Goal: Contribute content: Contribute content

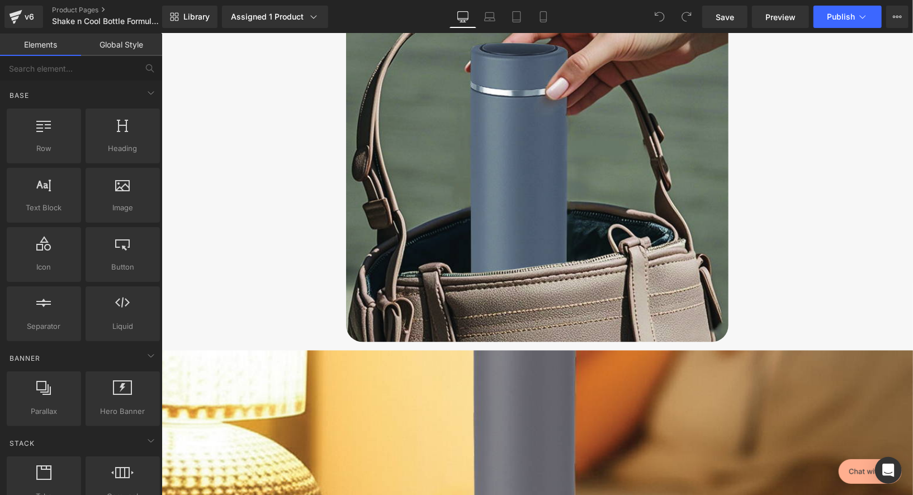
scroll to position [3923, 0]
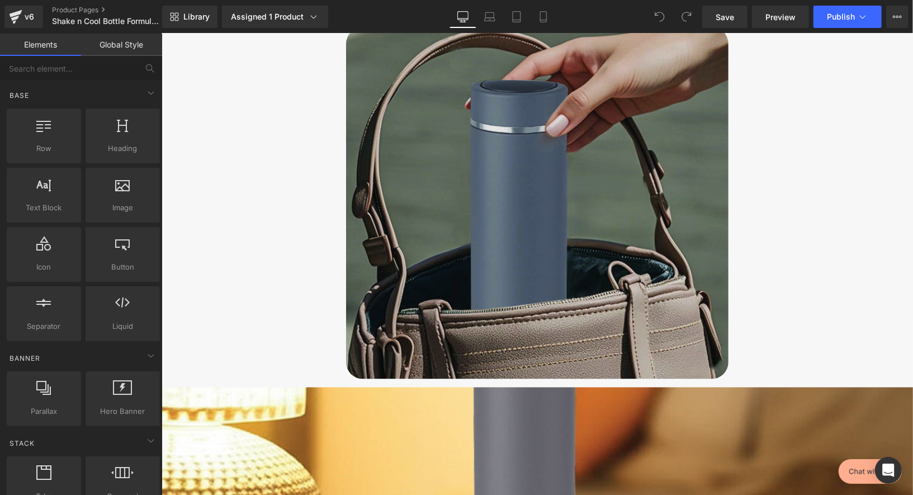
click at [503, 225] on img at bounding box center [536, 203] width 382 height 352
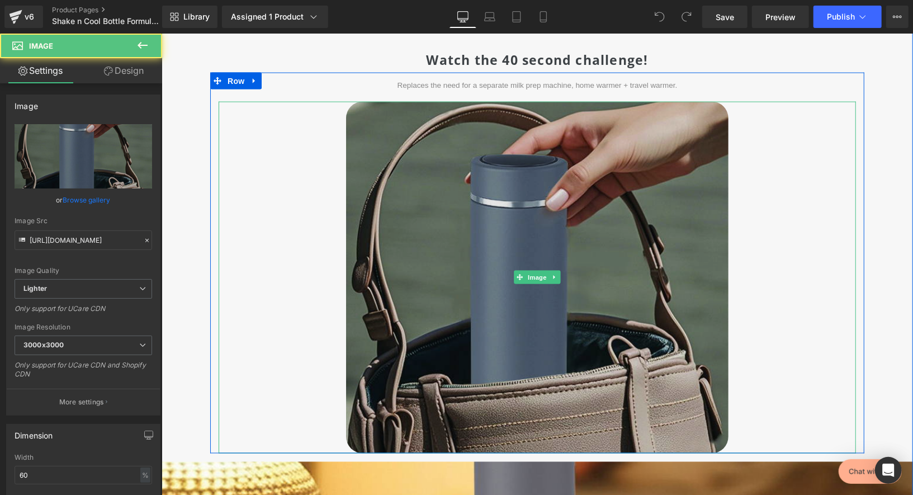
scroll to position [3819, 0]
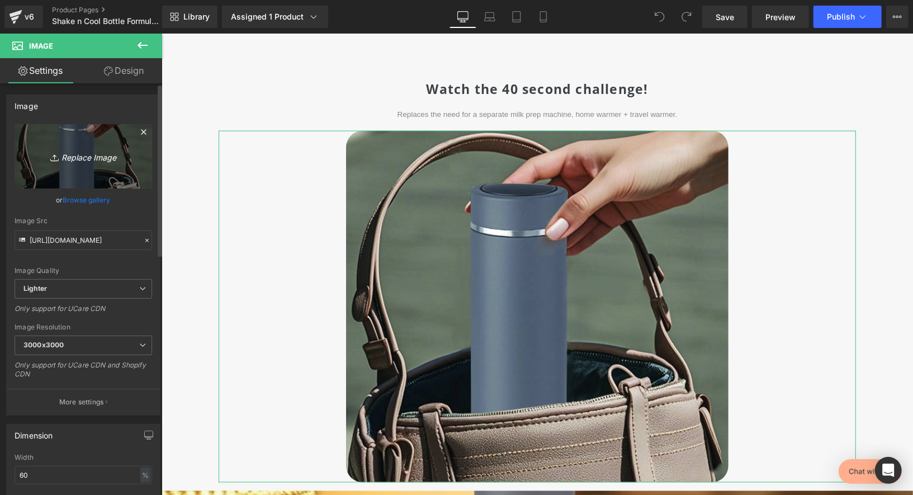
click at [71, 155] on icon "Replace Image" at bounding box center [83, 156] width 89 height 14
type input "C:\fakepath\CHBOTTLECLR-UGC-01.jpg"
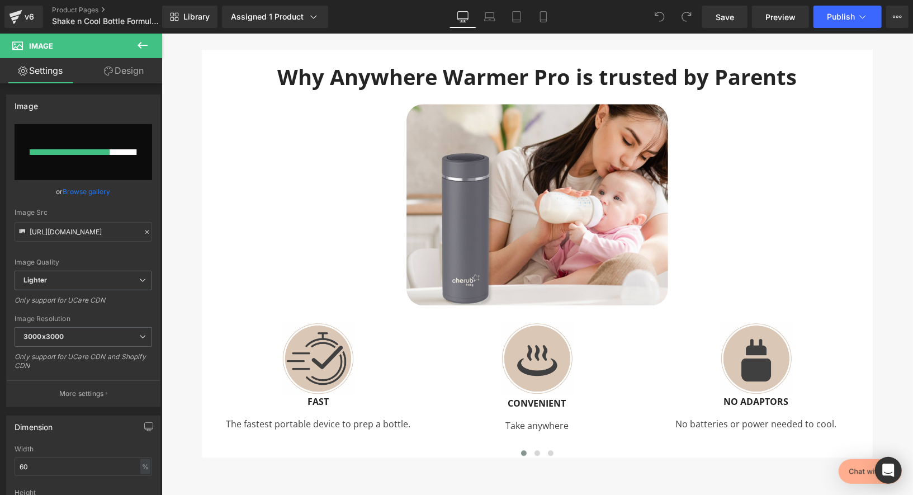
scroll to position [4536, 0]
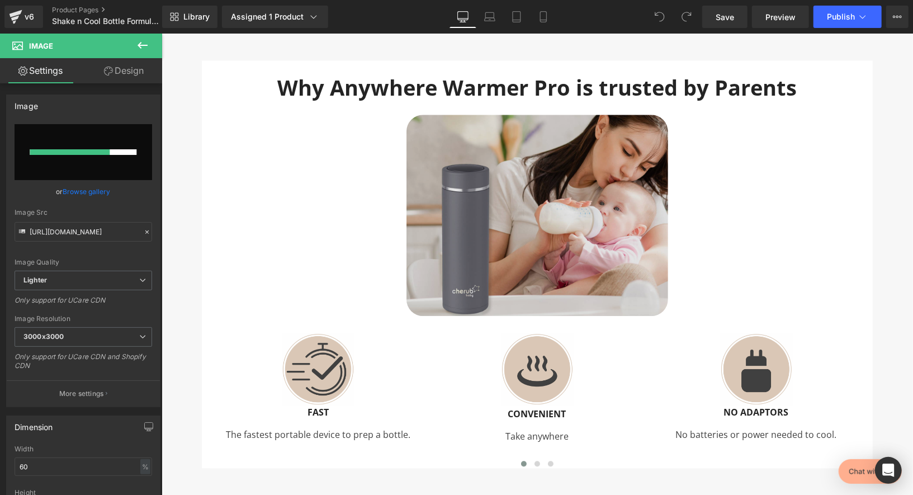
click at [489, 198] on img at bounding box center [537, 214] width 262 height 201
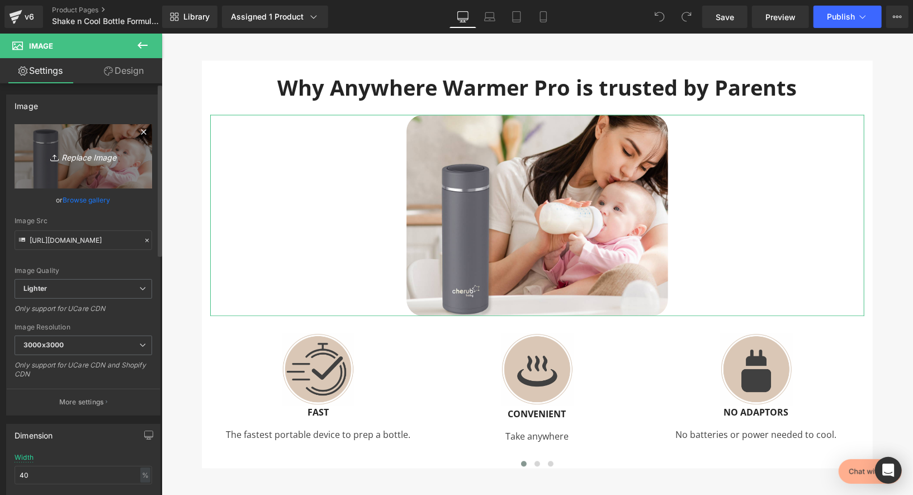
click at [89, 153] on icon "Replace Image" at bounding box center [83, 156] width 89 height 14
type input "C:\fakepath\CHBOTTLECLR-UGC-03.jpg"
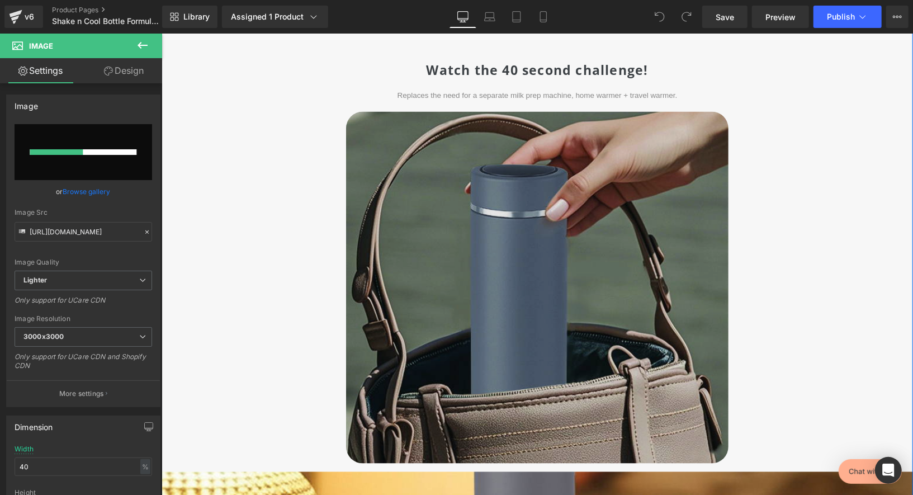
scroll to position [3847, 0]
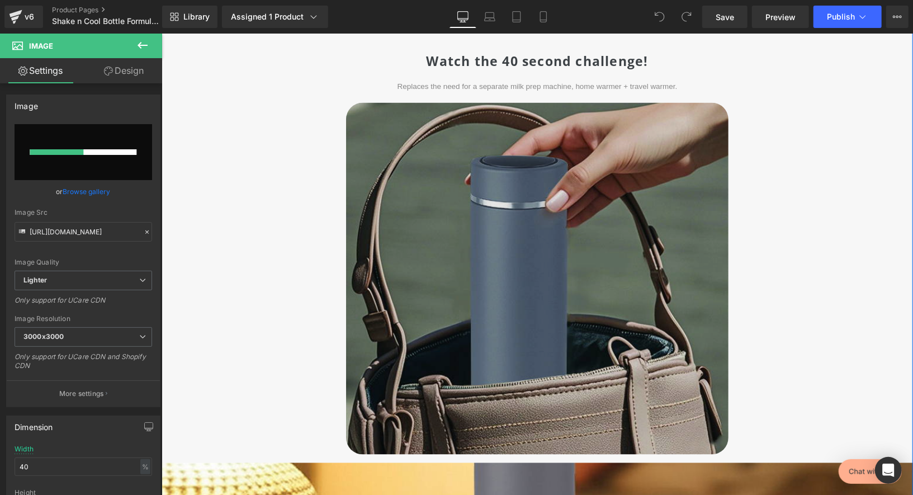
click at [591, 219] on img at bounding box center [536, 278] width 382 height 352
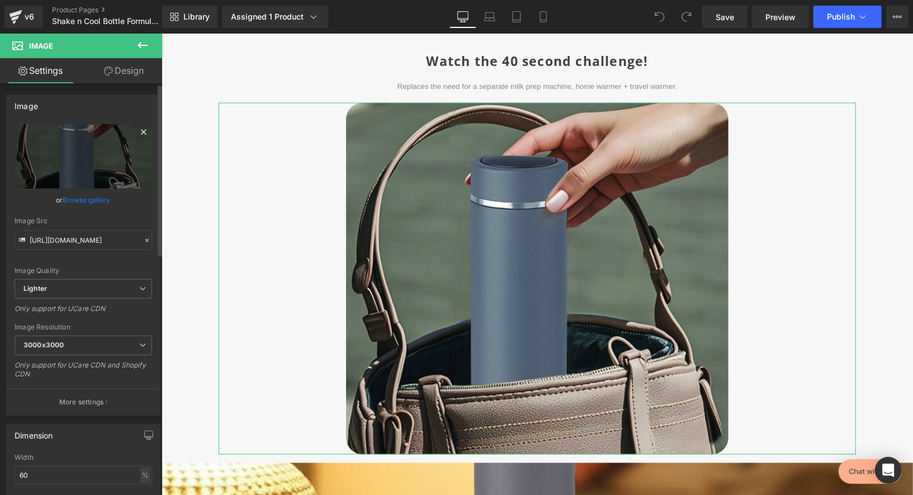
click at [141, 132] on icon at bounding box center [143, 131] width 5 height 5
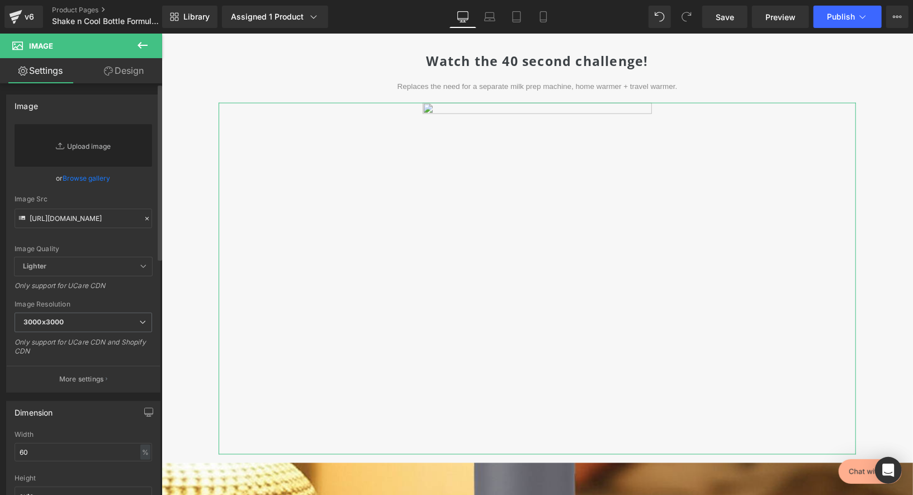
click at [97, 148] on link "Replace Image" at bounding box center [84, 145] width 138 height 42
type input "C:\fakepath\CHBOTTLECLR-UGC-01.jpg"
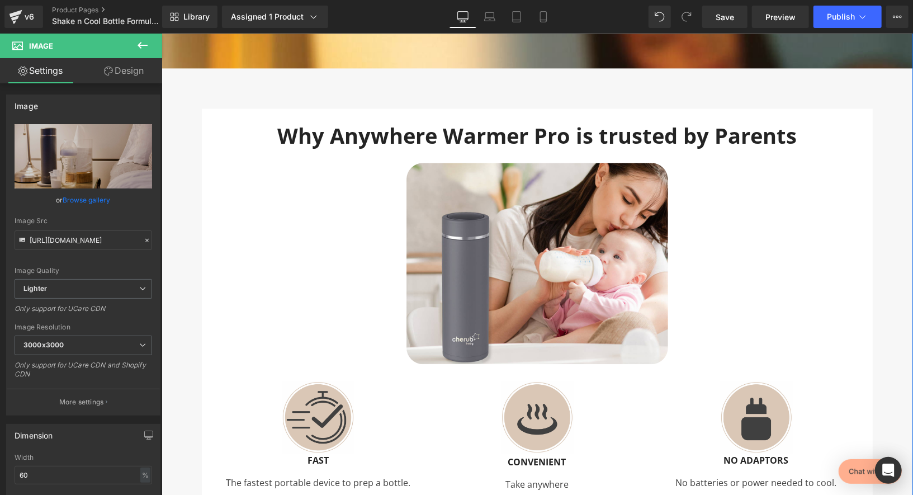
scroll to position [4448, 0]
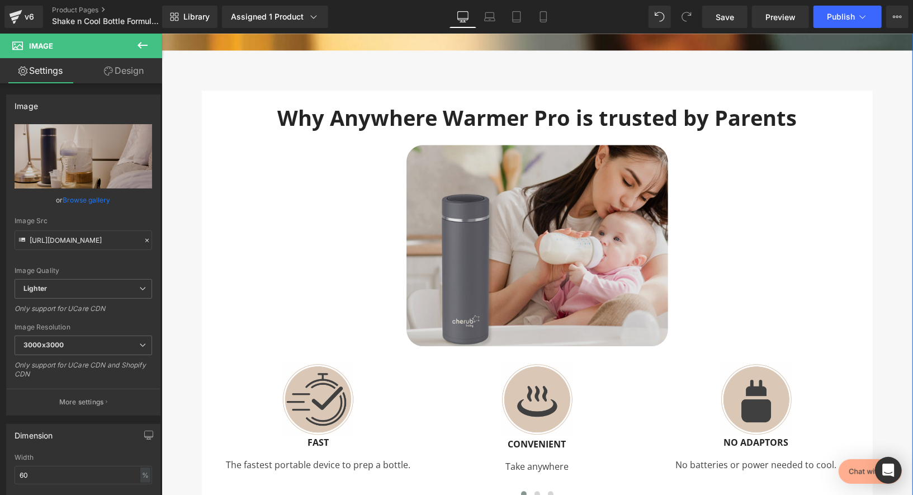
click at [581, 201] on img at bounding box center [537, 244] width 262 height 201
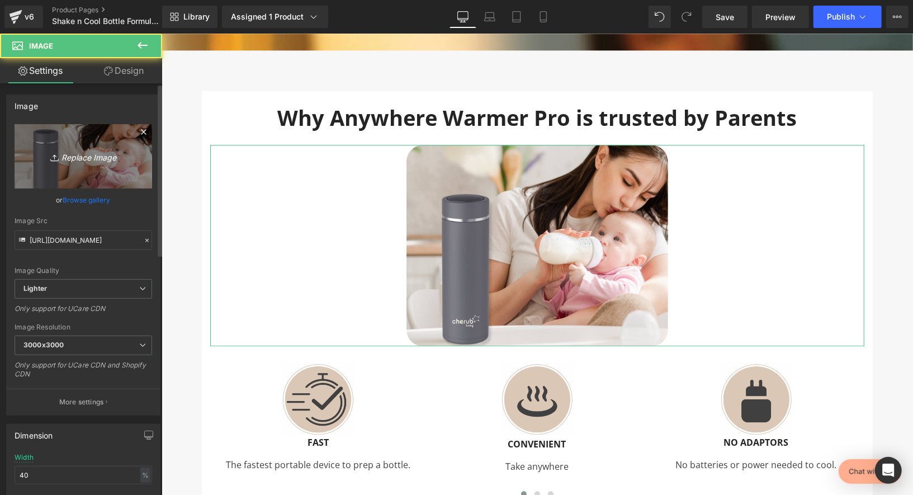
click at [91, 154] on icon "Replace Image" at bounding box center [83, 156] width 89 height 14
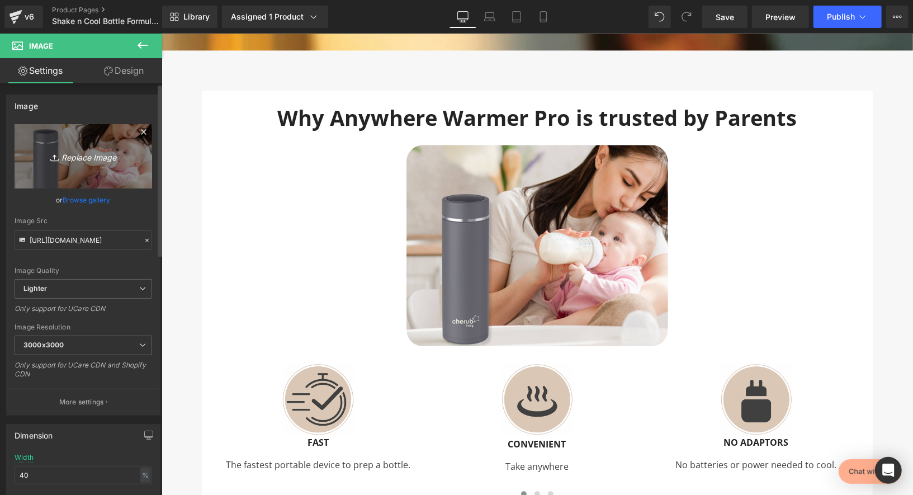
type input "C:\fakepath\CHBOTTLECLR-UGC-03.jpg"
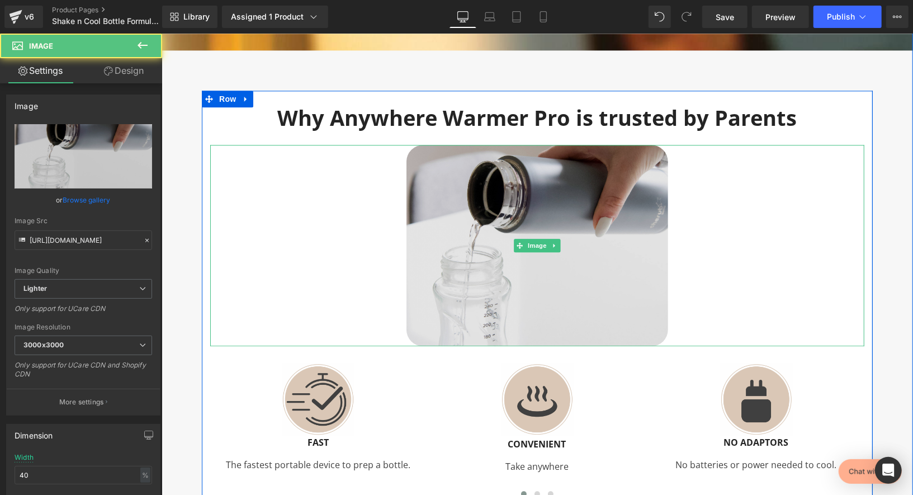
click at [527, 222] on img at bounding box center [537, 244] width 262 height 201
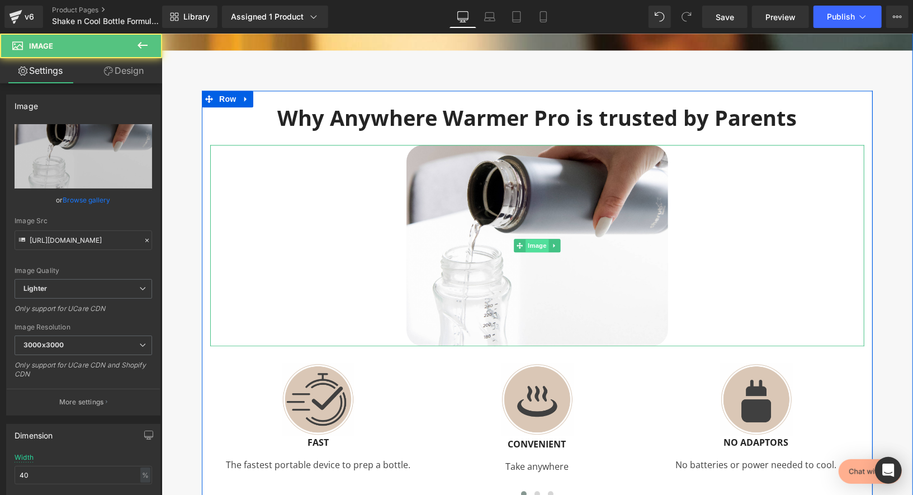
click at [537, 238] on span "Image" at bounding box center [536, 244] width 23 height 13
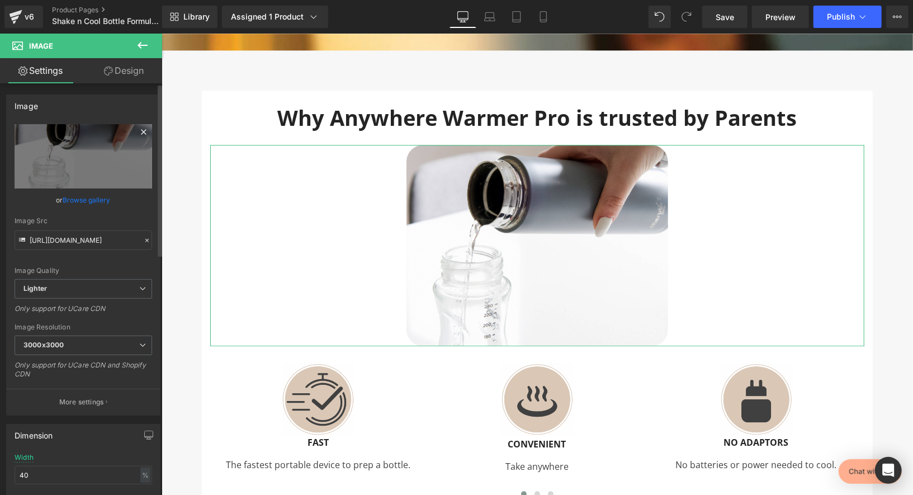
click at [141, 128] on icon at bounding box center [143, 131] width 13 height 13
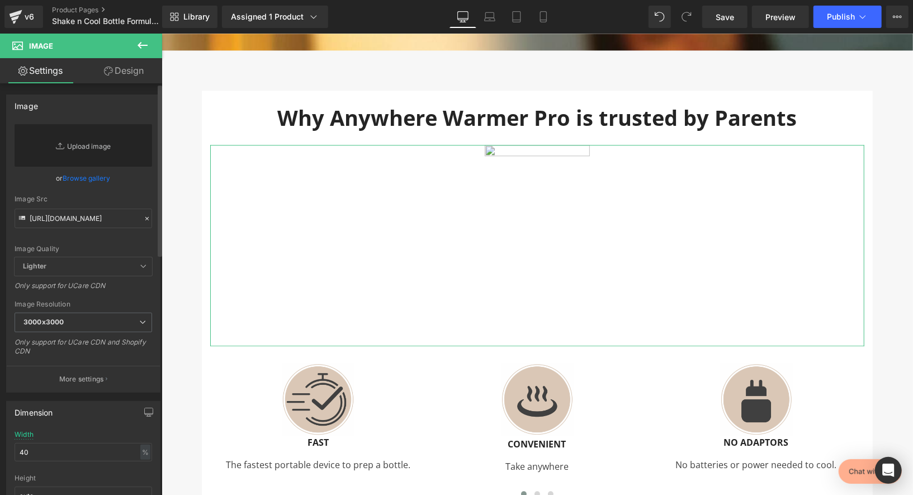
click at [96, 139] on link "Replace Image" at bounding box center [84, 145] width 138 height 42
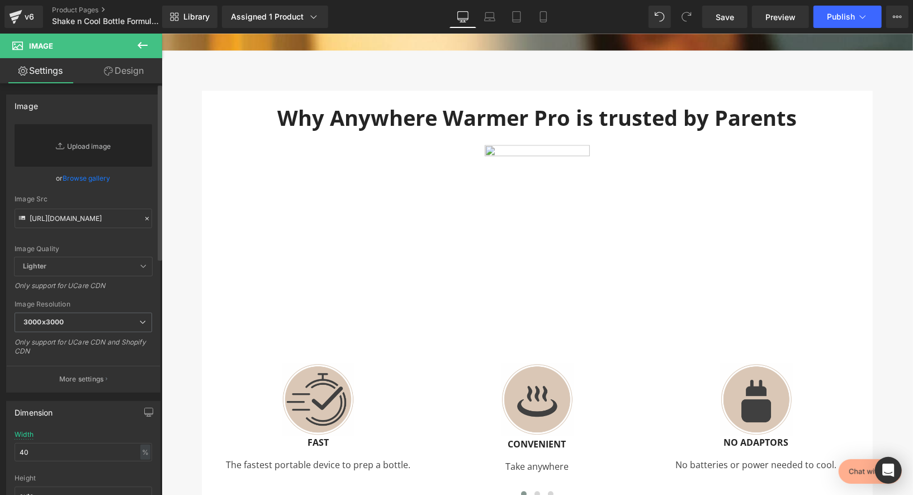
type input "C:\fakepath\ShakenCool 1.jpg"
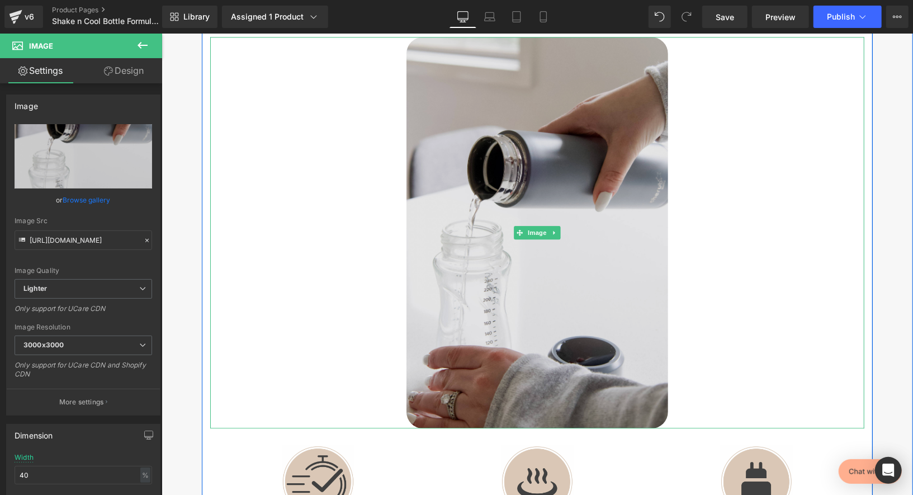
scroll to position [4553, 0]
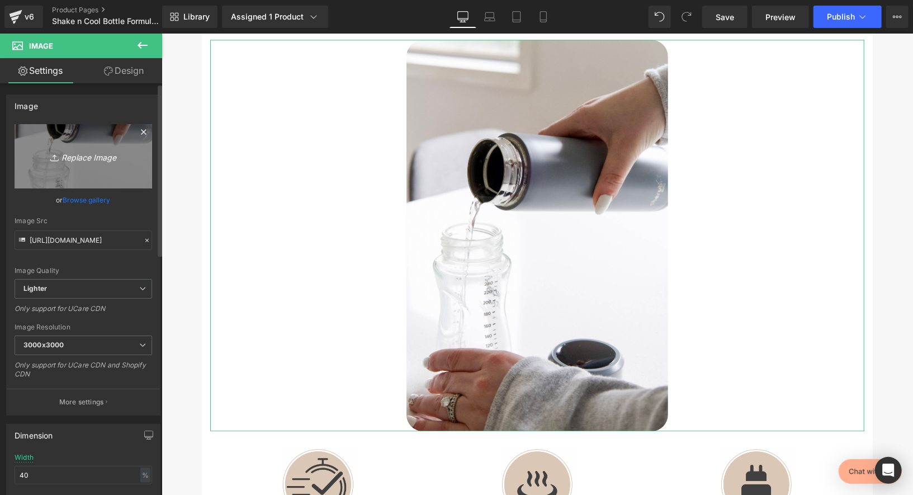
click at [95, 159] on icon "Replace Image" at bounding box center [83, 156] width 89 height 14
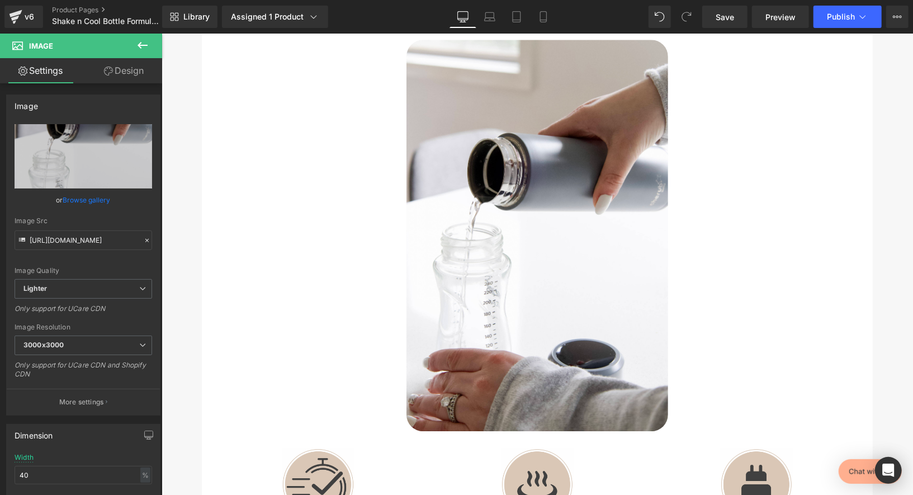
type input "C:\fakepath\ShakenCool 1.jpg"
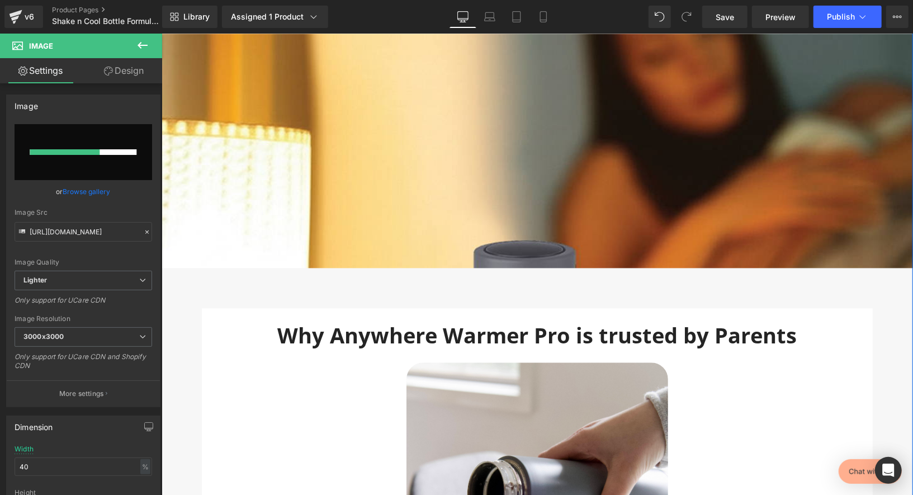
click at [665, 144] on div at bounding box center [536, 144] width 751 height 246
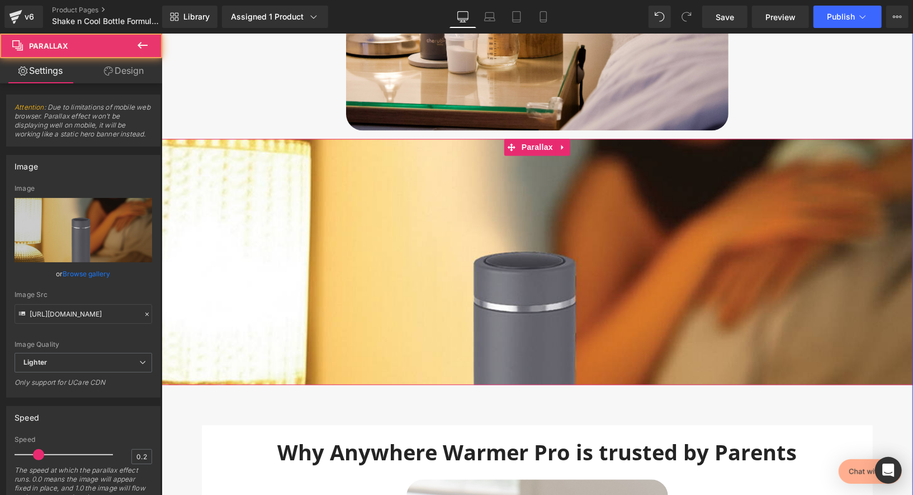
scroll to position [4114, 0]
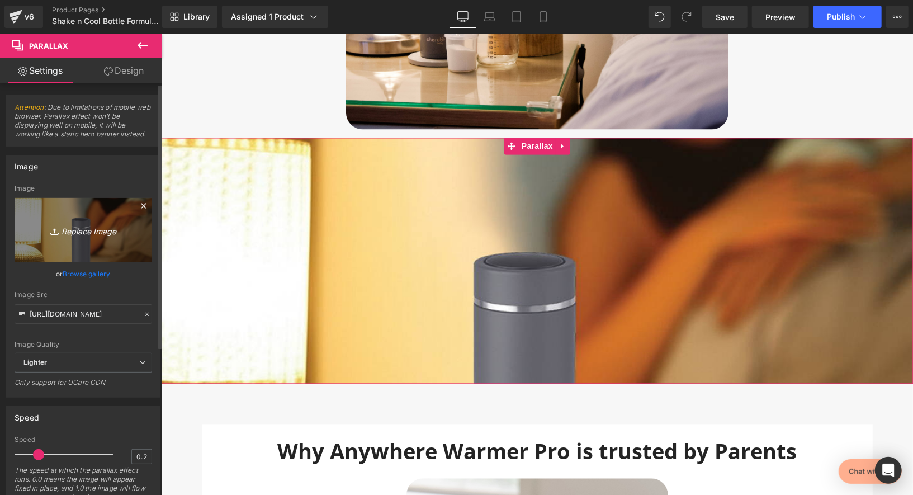
click at [74, 238] on link "Replace Image" at bounding box center [84, 230] width 138 height 64
type input "C:\fakepath\ShakenCool House.jpg"
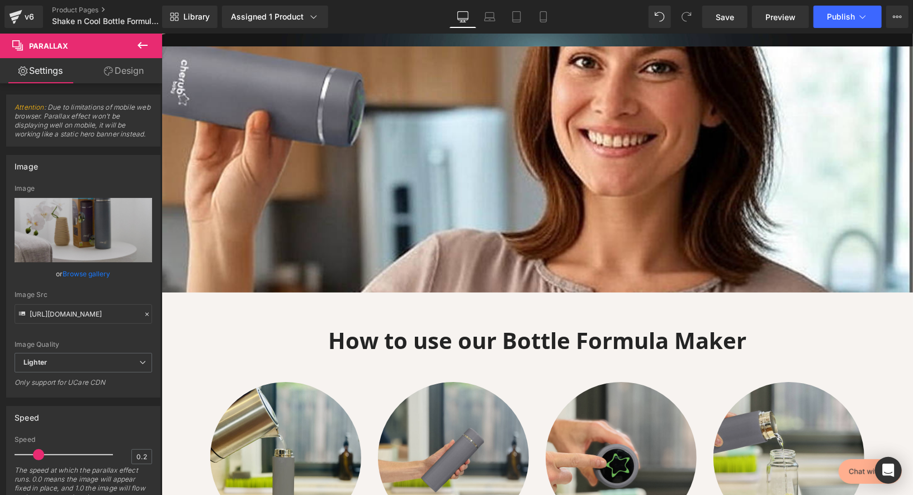
scroll to position [2634, 0]
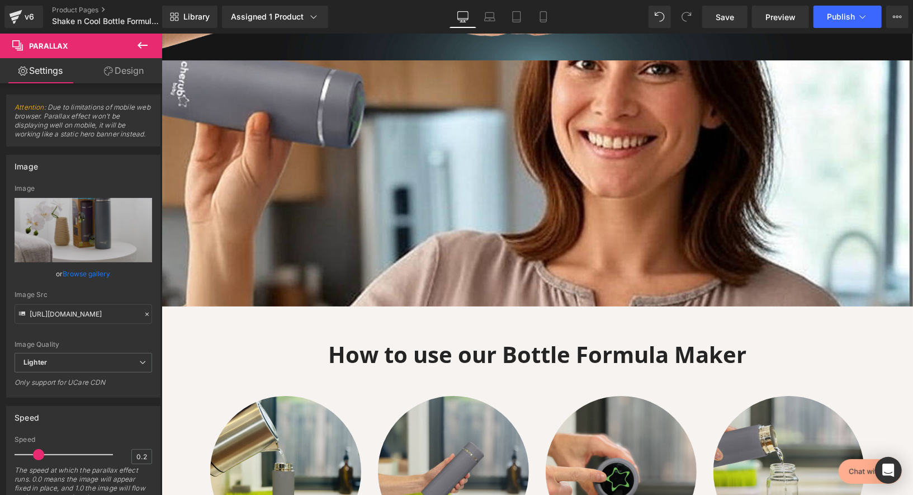
click at [568, 166] on div "Heading" at bounding box center [536, 172] width 751 height 12
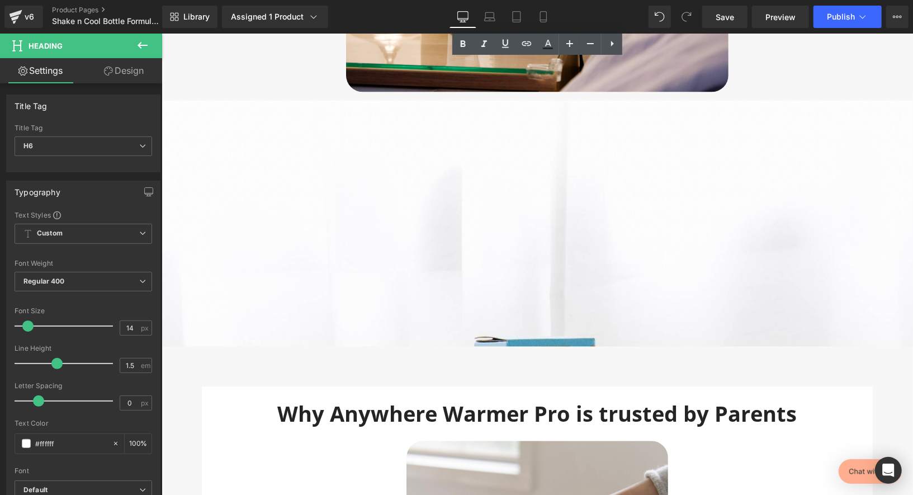
scroll to position [4150, 0]
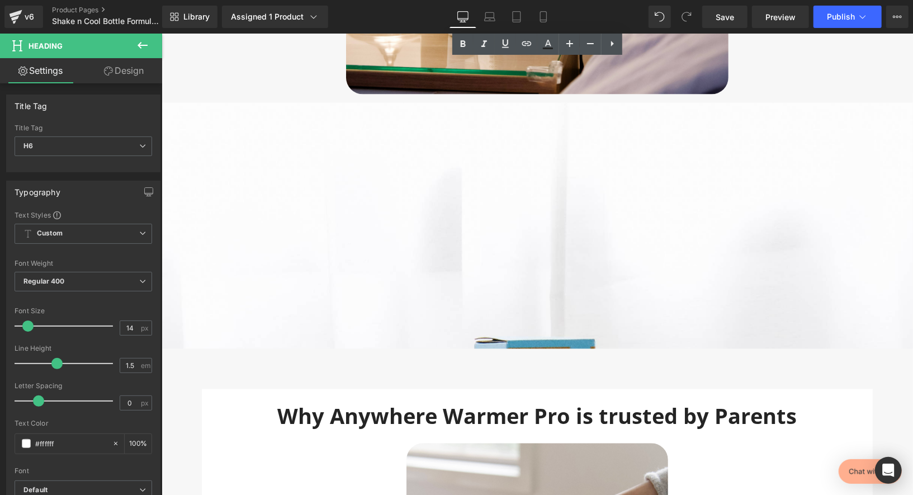
click at [618, 208] on span "Heading" at bounding box center [536, 222] width 751 height 28
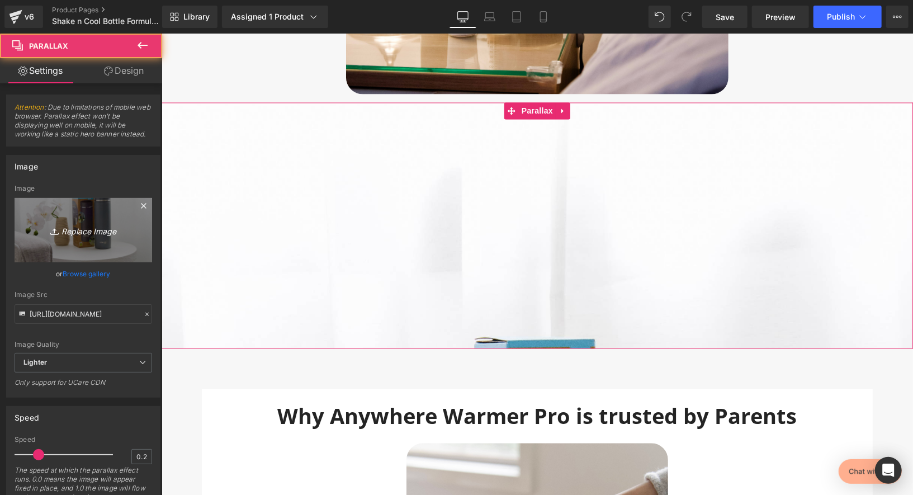
click at [83, 228] on icon "Replace Image" at bounding box center [83, 230] width 89 height 14
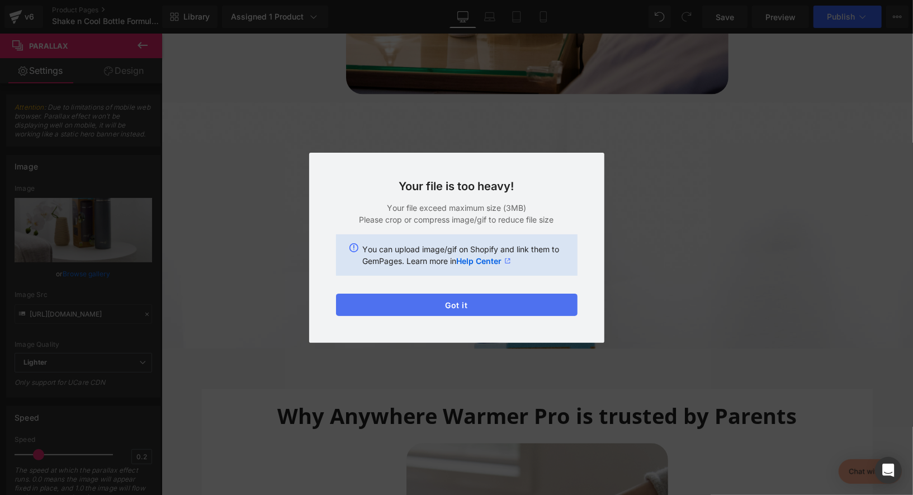
click at [468, 305] on button "Got it" at bounding box center [456, 304] width 241 height 22
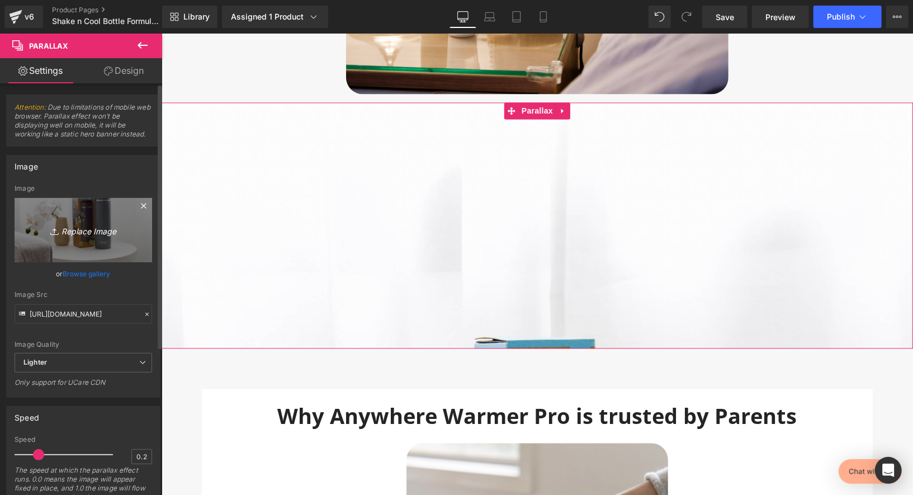
click at [67, 226] on icon "Replace Image" at bounding box center [83, 230] width 89 height 14
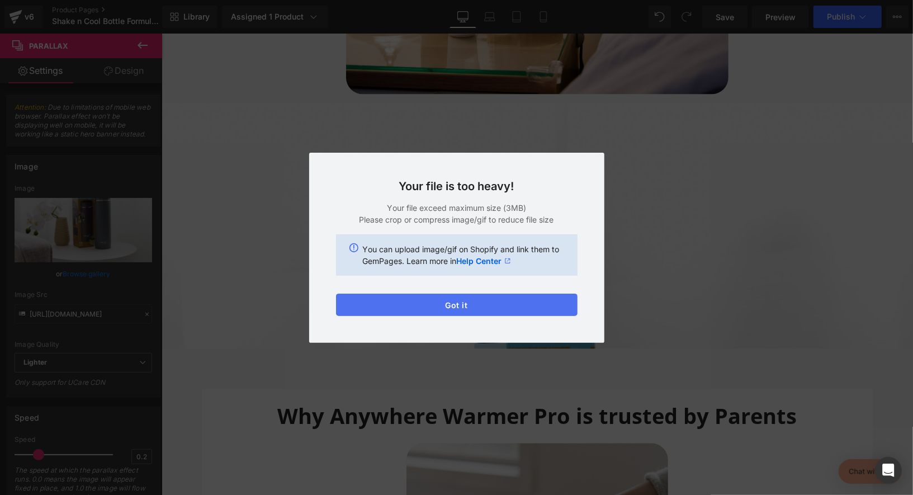
click at [529, 299] on button "Got it" at bounding box center [456, 304] width 241 height 22
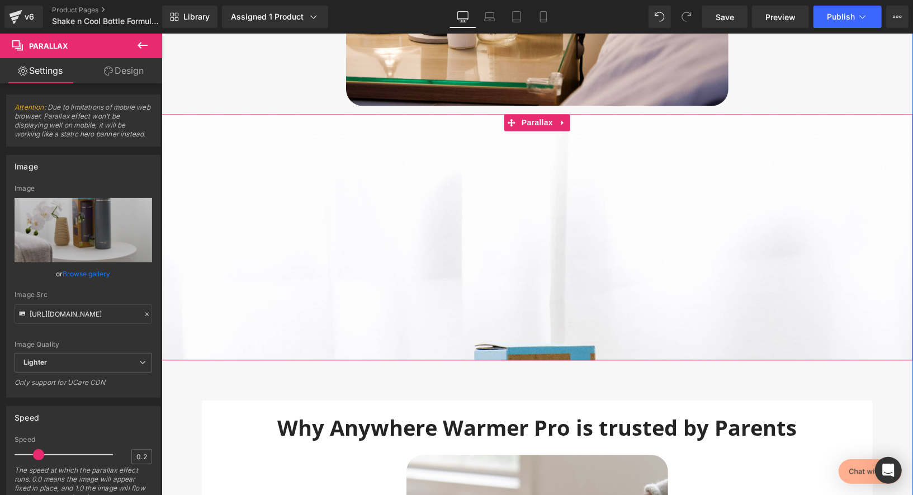
scroll to position [4066, 0]
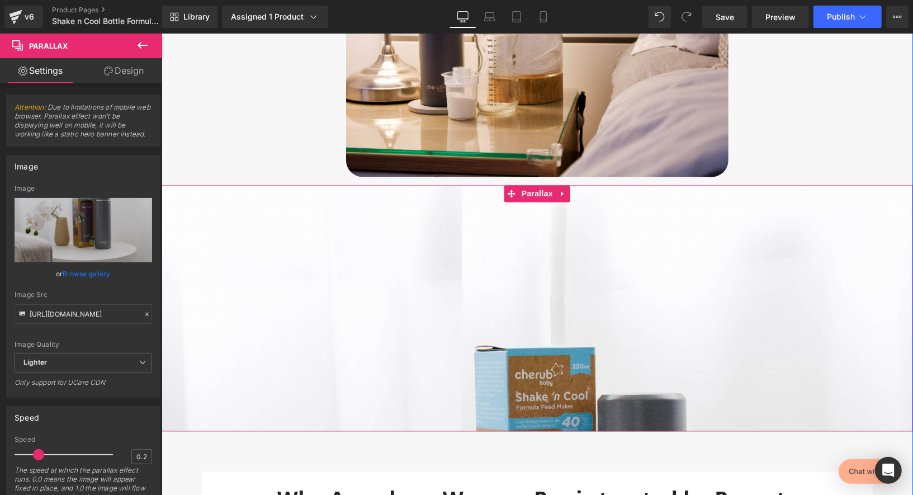
click at [606, 234] on div at bounding box center [536, 308] width 751 height 246
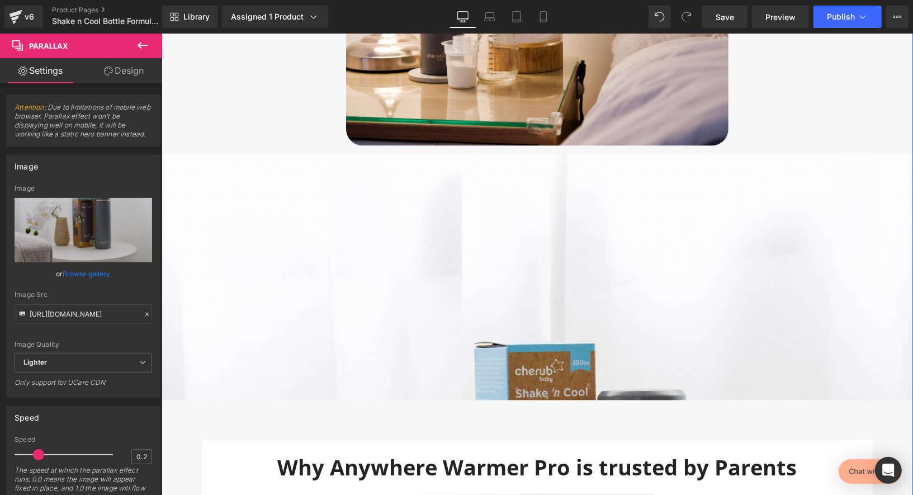
scroll to position [4102, 0]
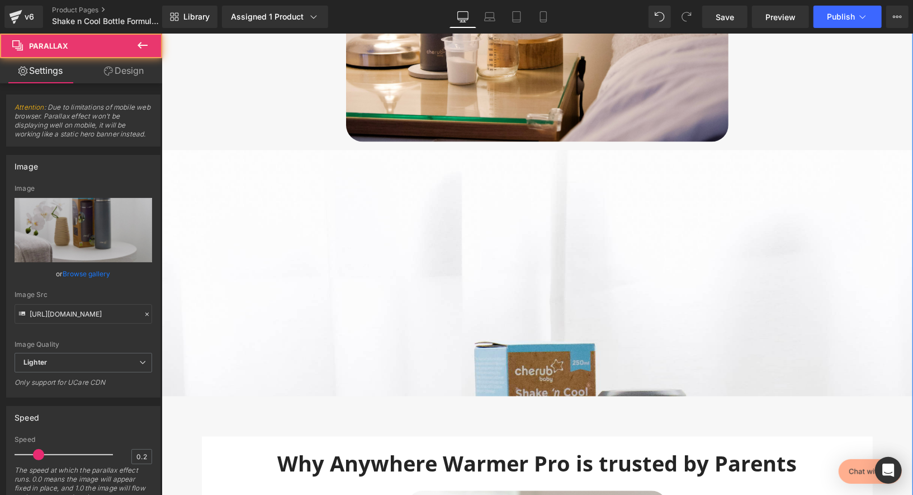
click at [533, 212] on div at bounding box center [536, 273] width 751 height 246
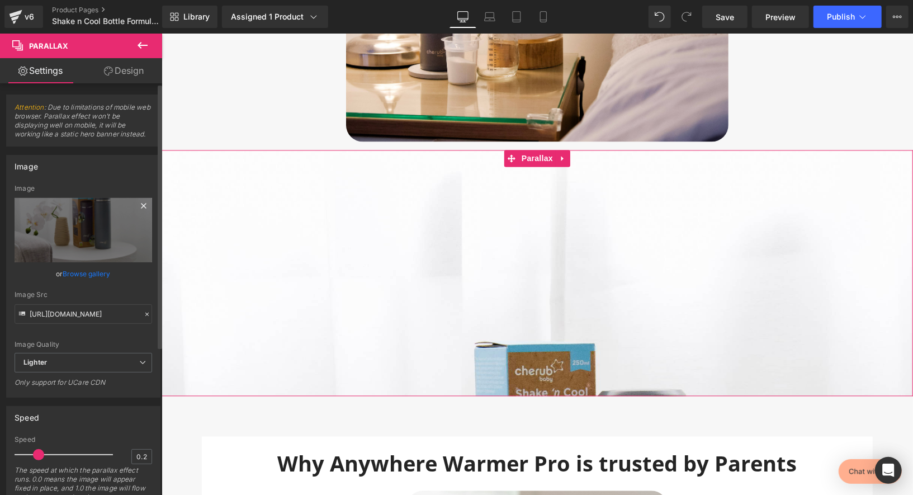
click at [138, 201] on icon at bounding box center [143, 205] width 13 height 13
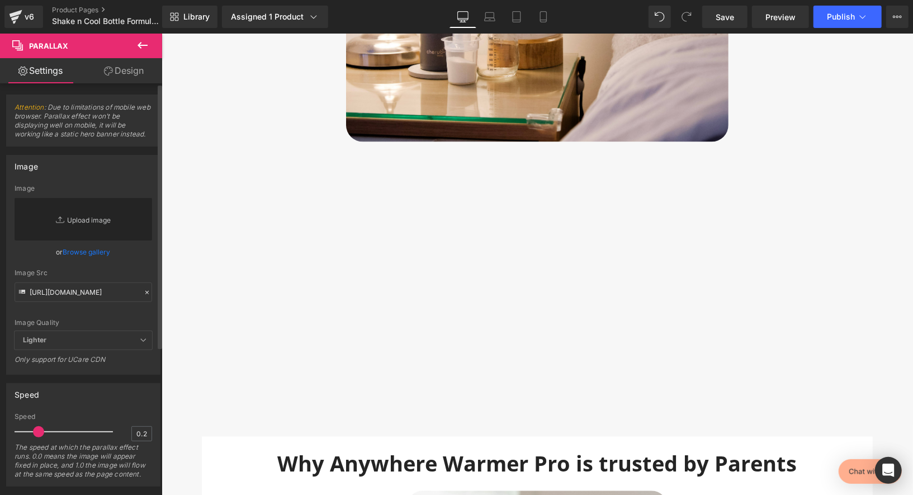
click at [89, 222] on link "Replace Image" at bounding box center [84, 219] width 138 height 42
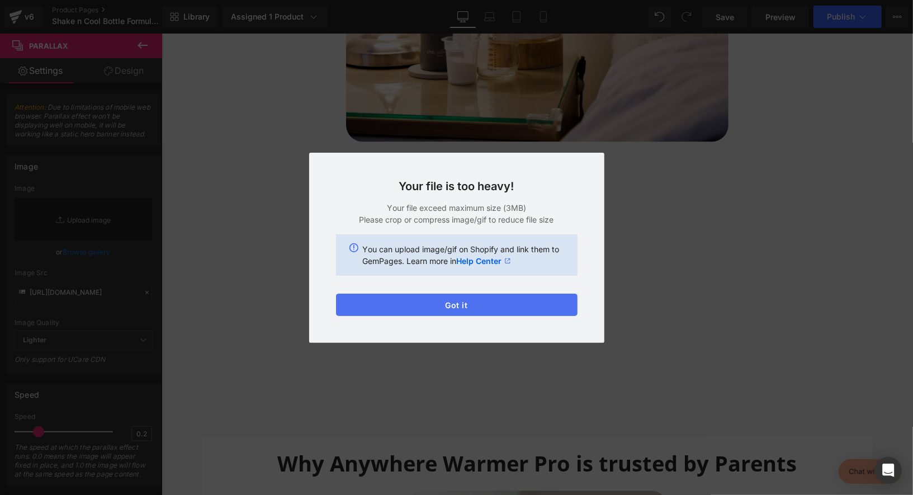
click at [426, 302] on button "Got it" at bounding box center [456, 304] width 241 height 22
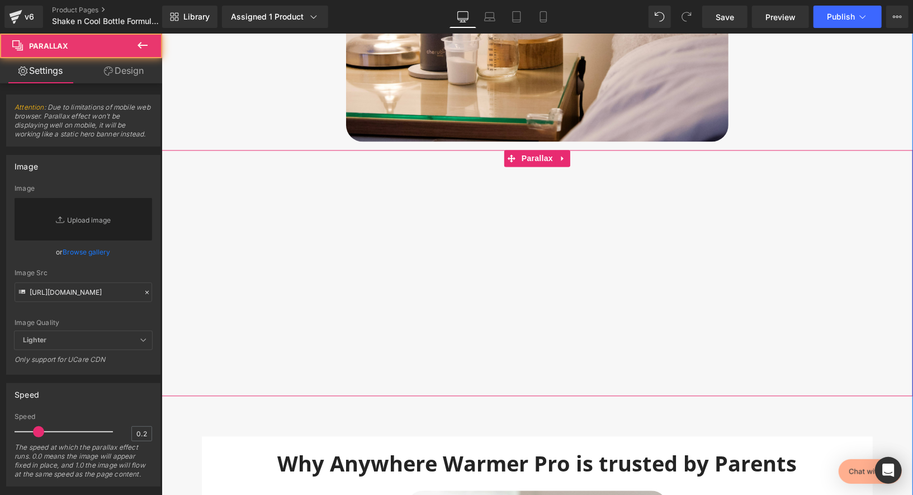
click at [491, 271] on div at bounding box center [536, 273] width 751 height 246
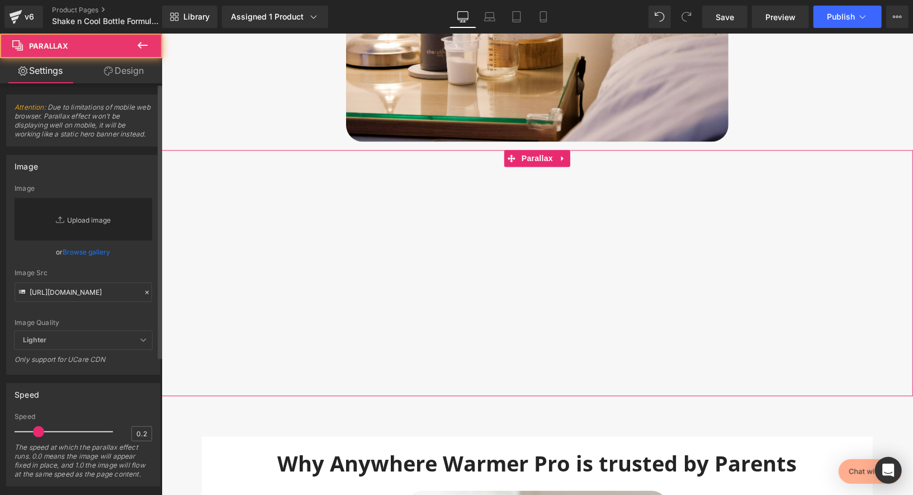
click at [94, 217] on link "Replace Image" at bounding box center [84, 219] width 138 height 42
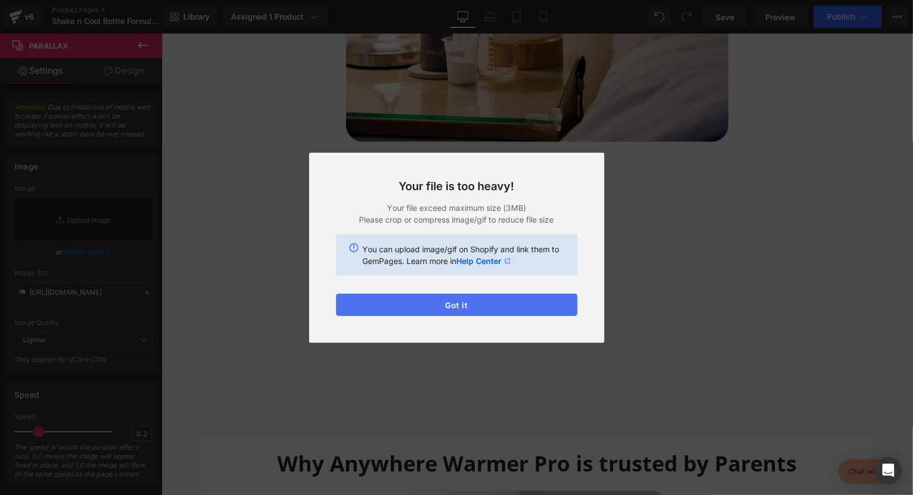
click at [386, 309] on button "Got it" at bounding box center [456, 304] width 241 height 22
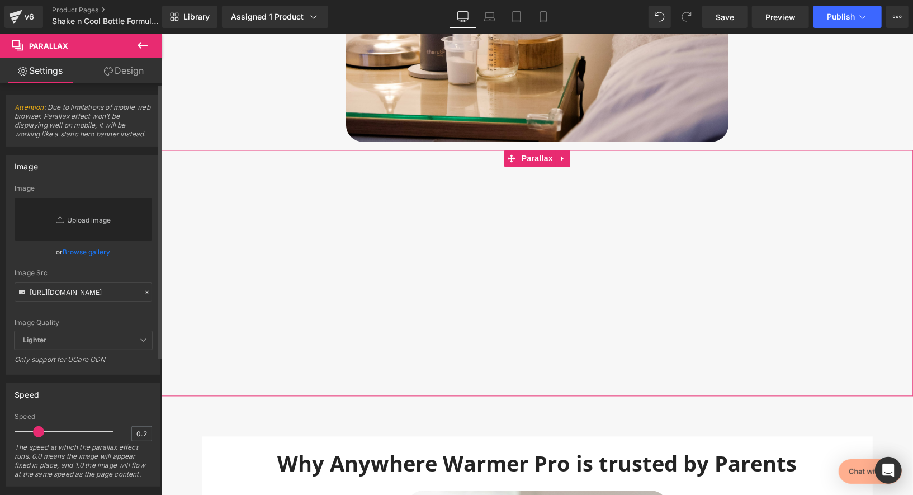
click at [90, 219] on link "Replace Image" at bounding box center [84, 219] width 138 height 42
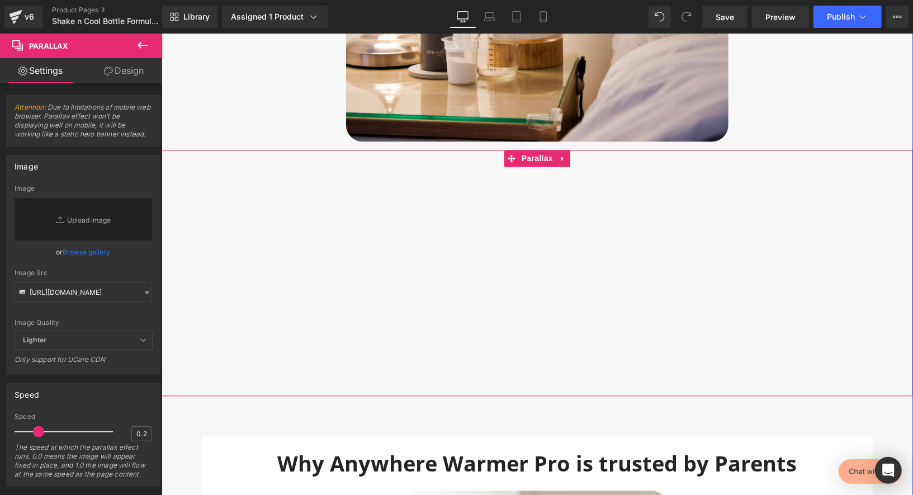
click at [420, 225] on div at bounding box center [536, 273] width 751 height 246
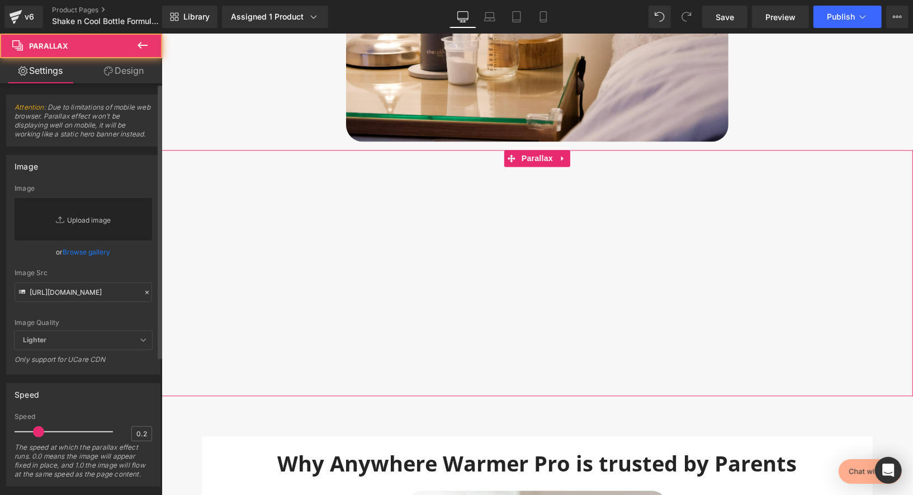
click at [102, 216] on link "Replace Image" at bounding box center [84, 219] width 138 height 42
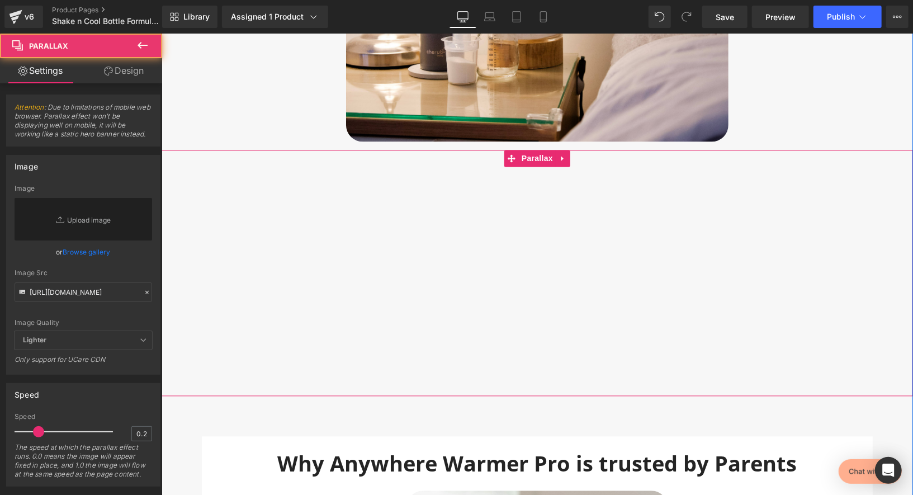
click at [666, 196] on div at bounding box center [536, 273] width 751 height 246
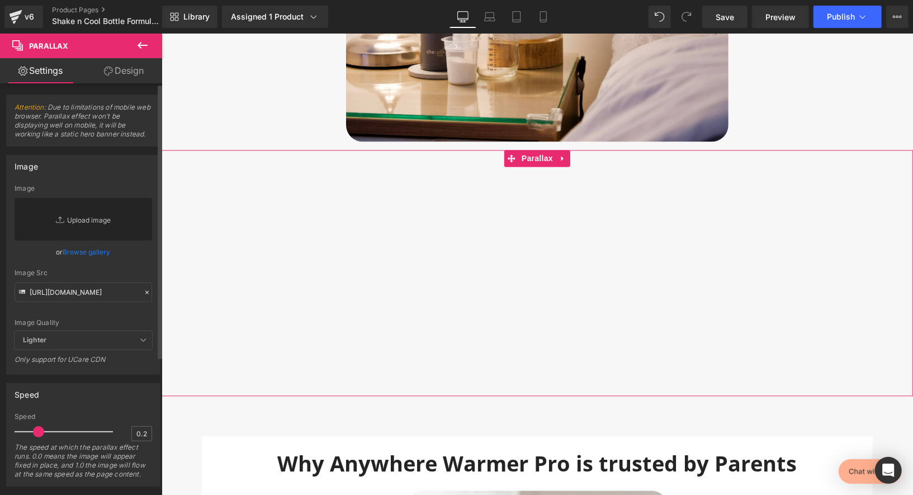
click at [99, 217] on link "Replace Image" at bounding box center [84, 219] width 138 height 42
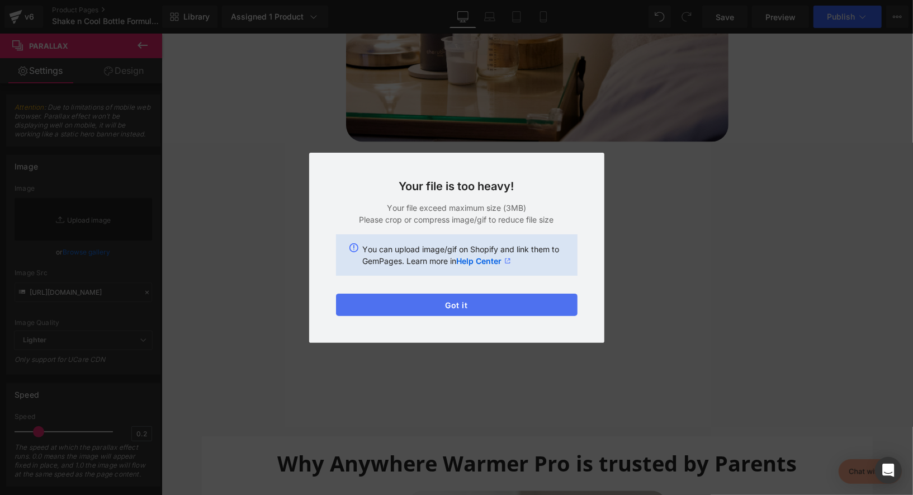
click at [434, 302] on button "Got it" at bounding box center [456, 304] width 241 height 22
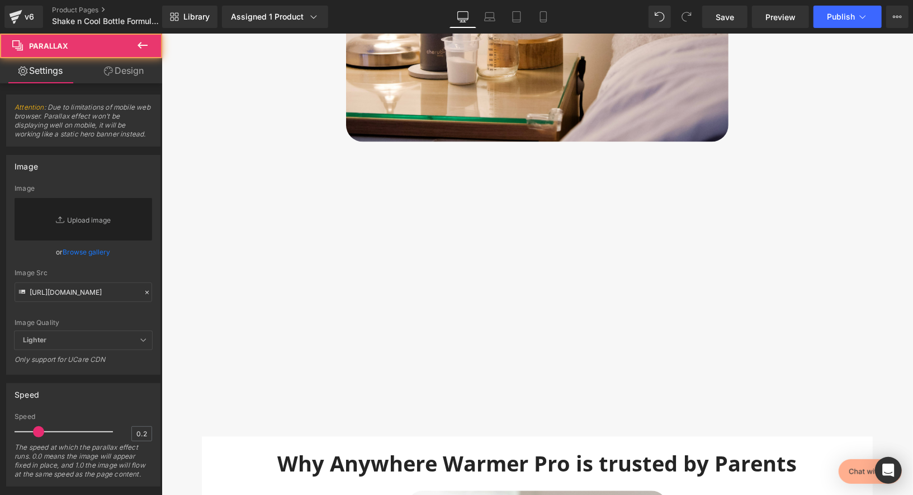
click at [349, 208] on div at bounding box center [536, 273] width 751 height 246
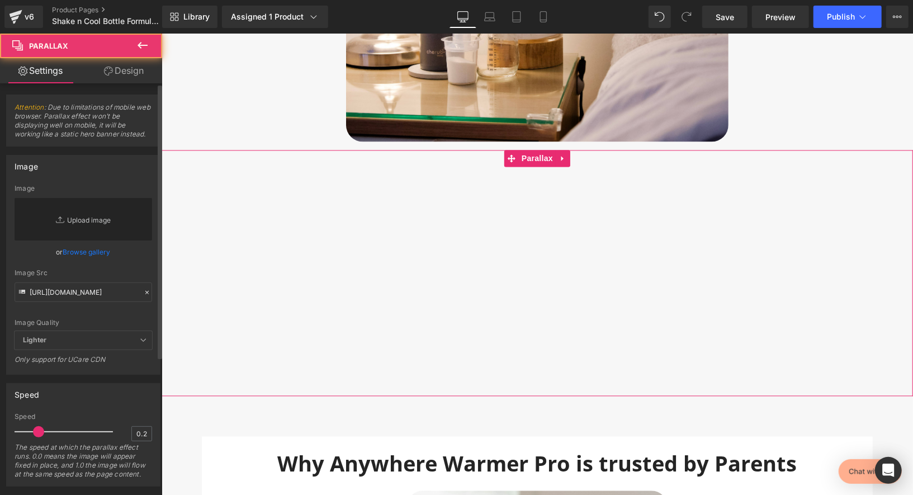
click at [77, 216] on link "Replace Image" at bounding box center [84, 219] width 138 height 42
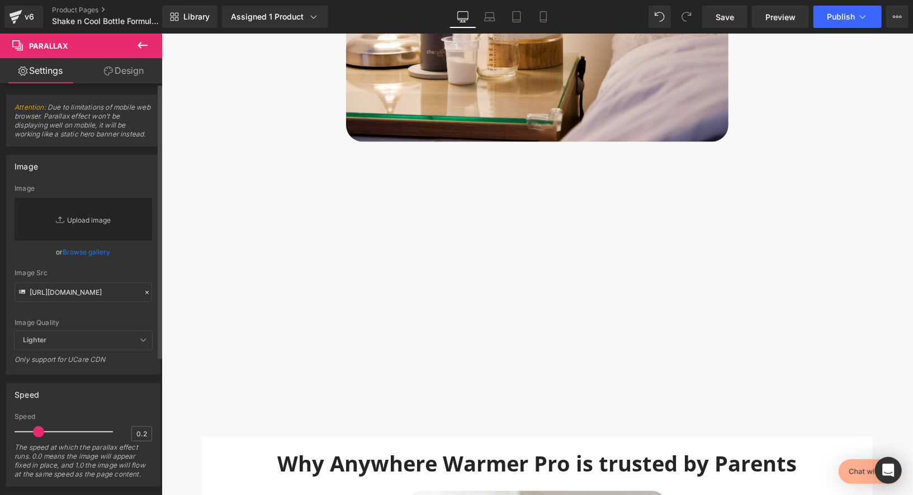
type input "C:\fakepath\parallax 2.jpg"
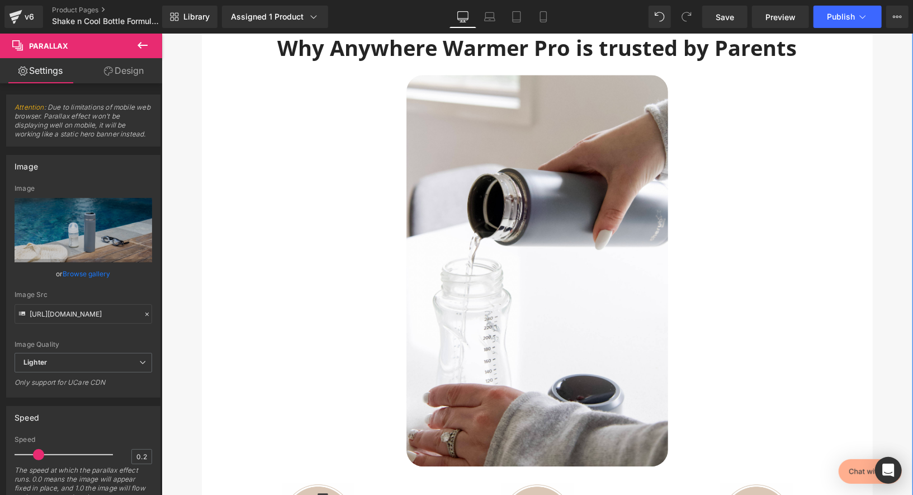
scroll to position [4520, 0]
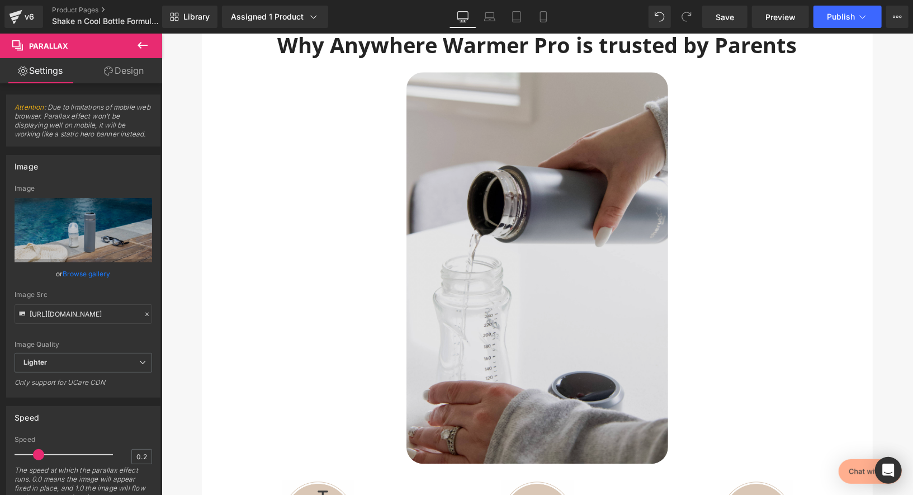
click at [520, 138] on img at bounding box center [537, 267] width 262 height 391
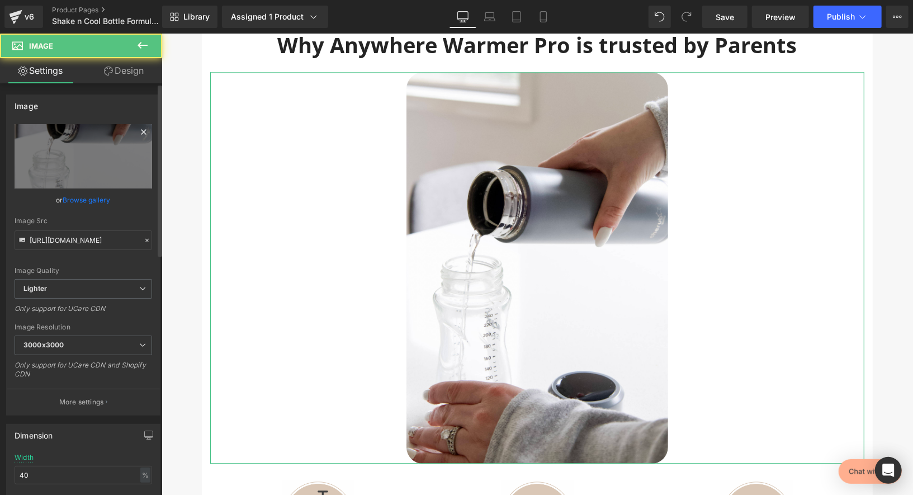
click at [141, 131] on icon at bounding box center [143, 131] width 5 height 5
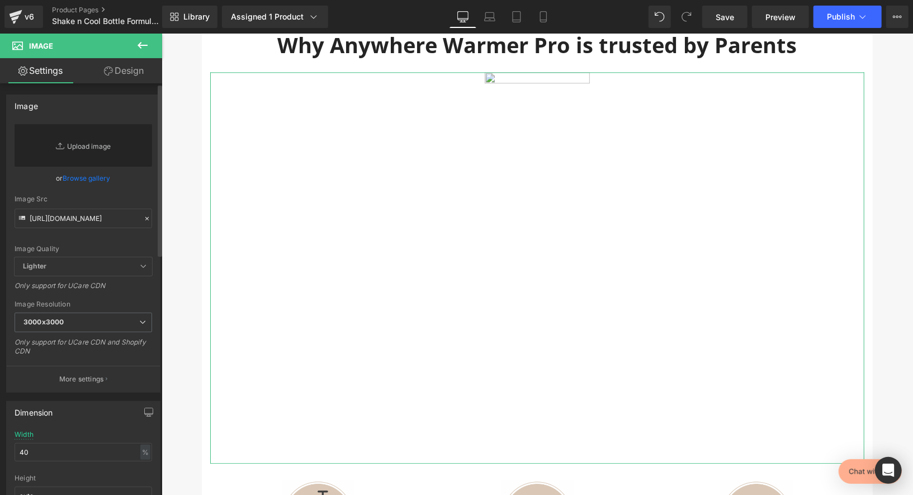
click at [87, 154] on link "Replace Image" at bounding box center [84, 145] width 138 height 42
type input "C:\fakepath\gempage.jpg"
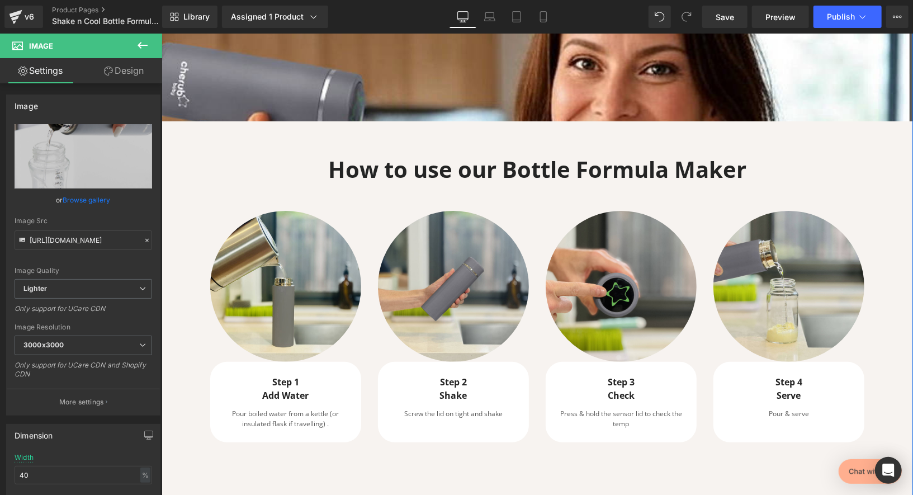
scroll to position [2843, 0]
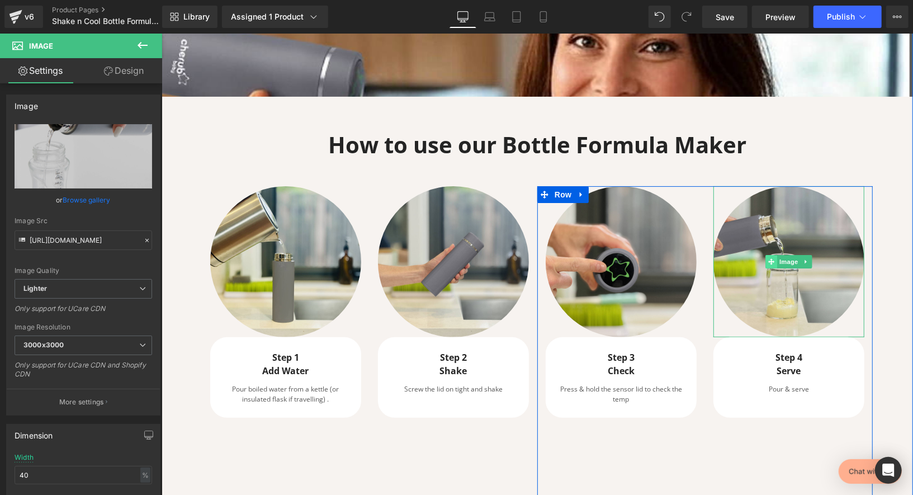
click at [769, 254] on span at bounding box center [771, 260] width 12 height 13
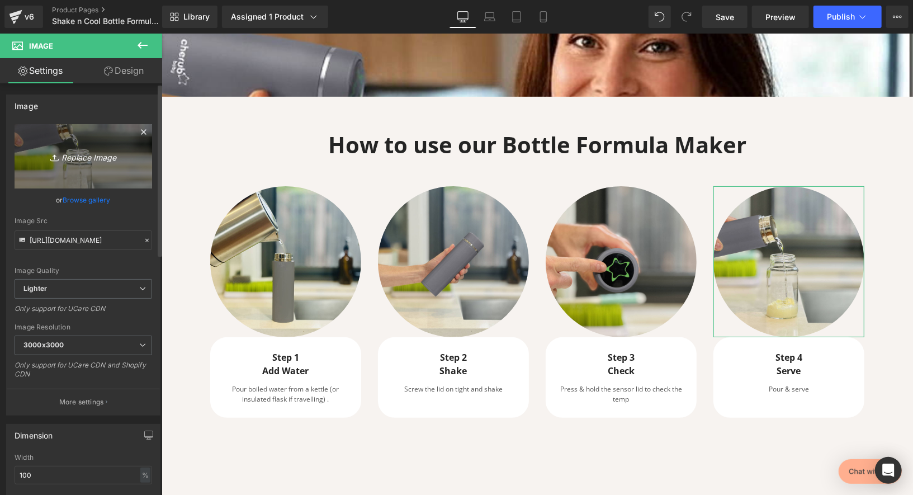
click at [69, 151] on icon "Replace Image" at bounding box center [83, 156] width 89 height 14
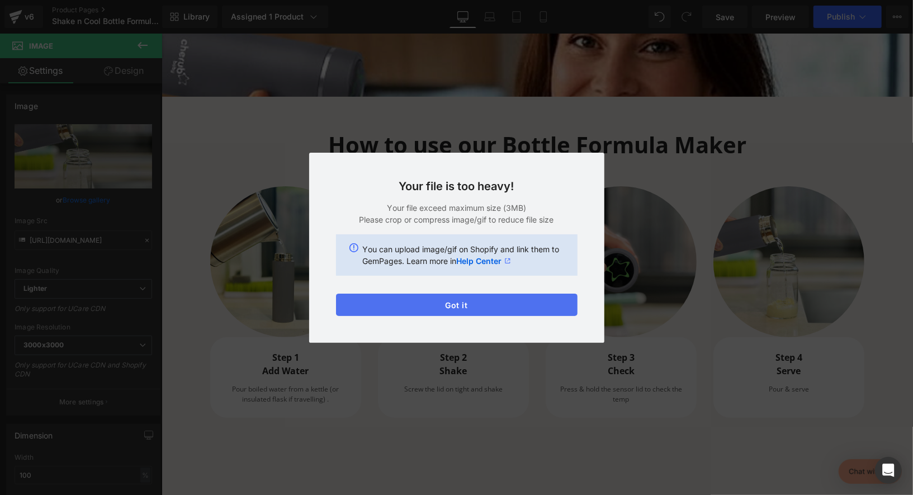
click at [475, 300] on button "Got it" at bounding box center [456, 304] width 241 height 22
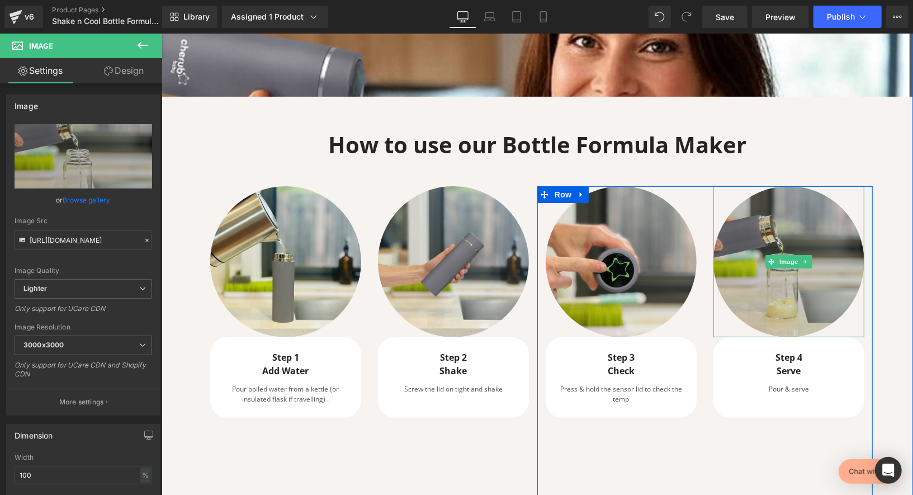
click at [799, 254] on span "Image" at bounding box center [787, 260] width 23 height 13
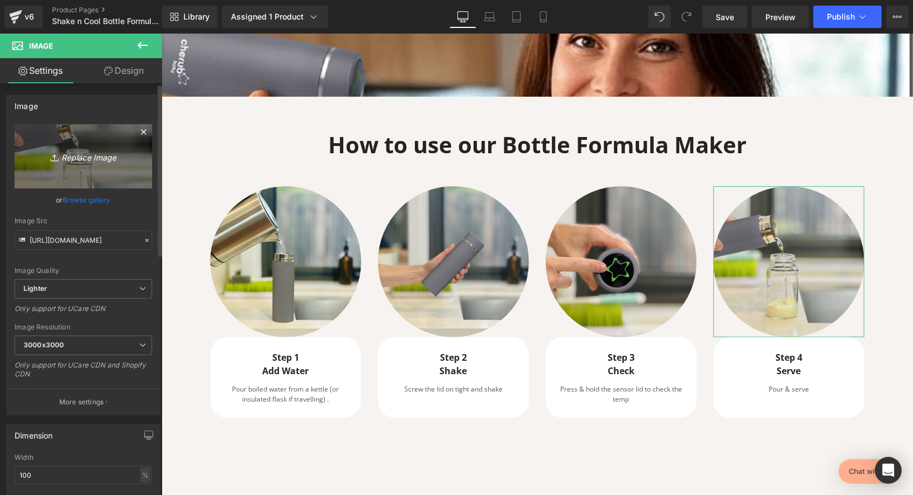
click at [88, 159] on icon "Replace Image" at bounding box center [83, 156] width 89 height 14
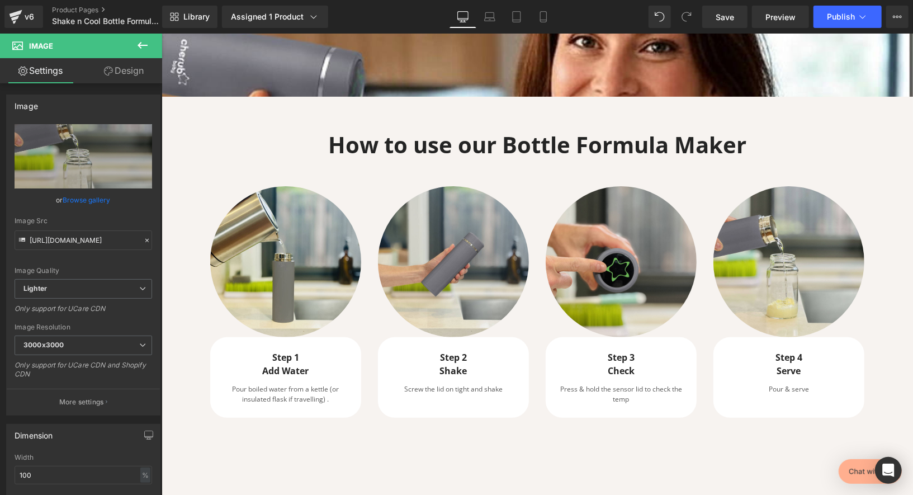
type input "C:\fakepath\shakencool 2.jpg"
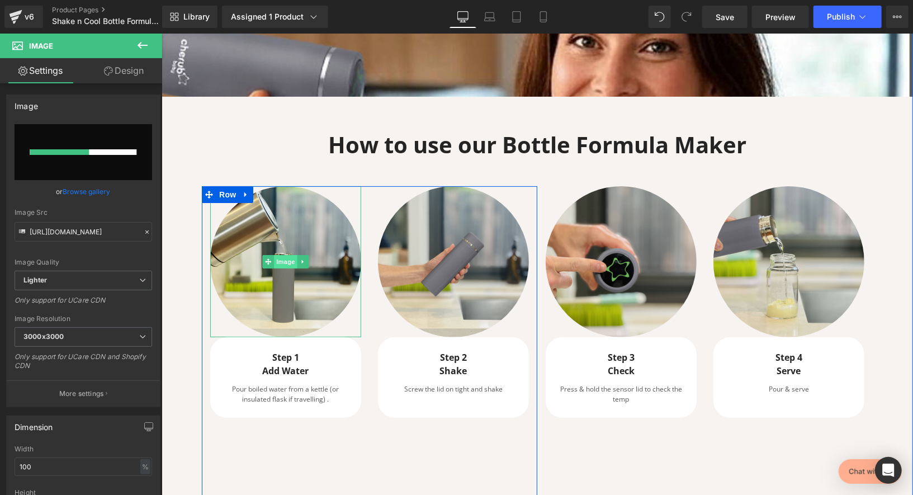
click at [288, 254] on span "Image" at bounding box center [284, 260] width 23 height 13
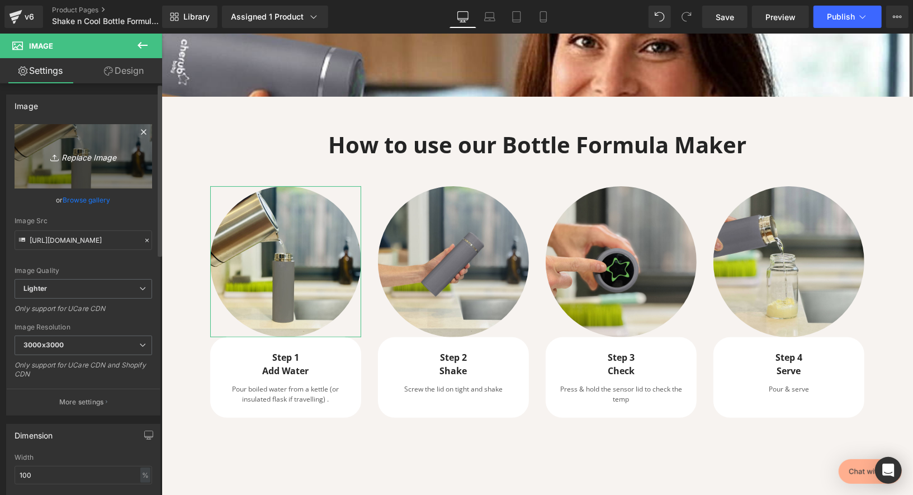
click at [88, 155] on icon "Replace Image" at bounding box center [83, 156] width 89 height 14
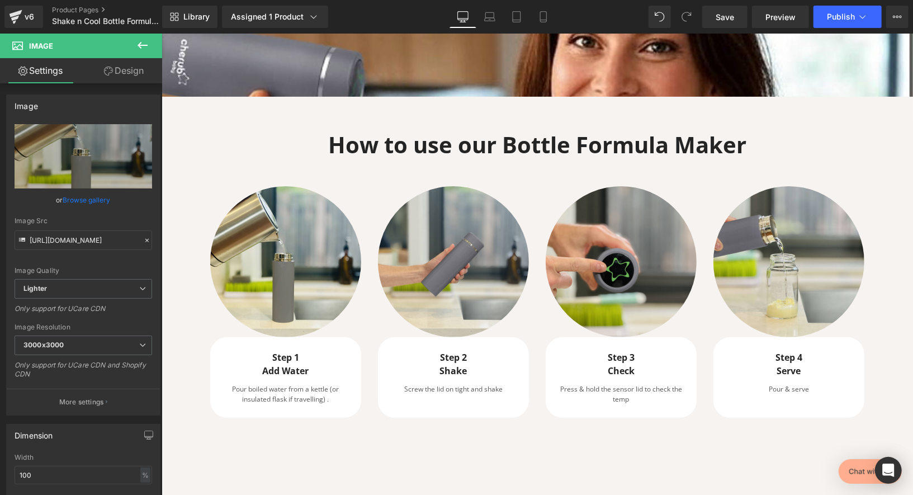
type input "C:\fakepath\step 1.jpg"
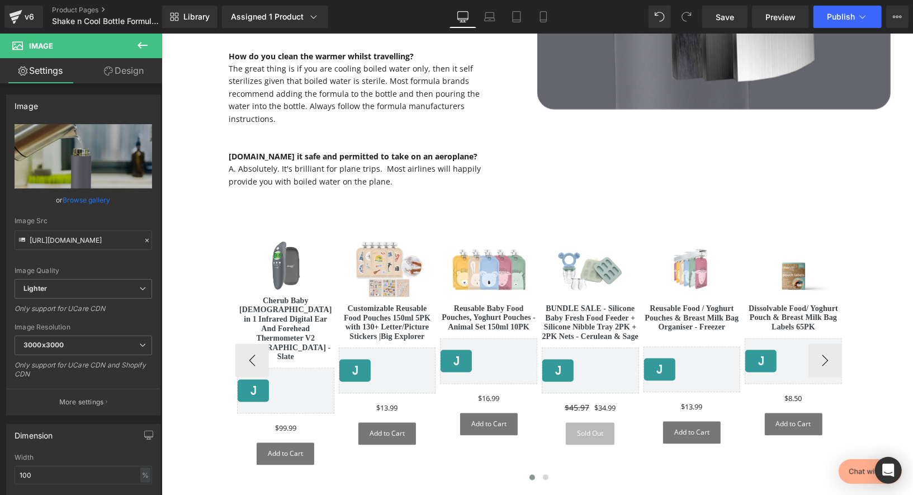
scroll to position [6672, 0]
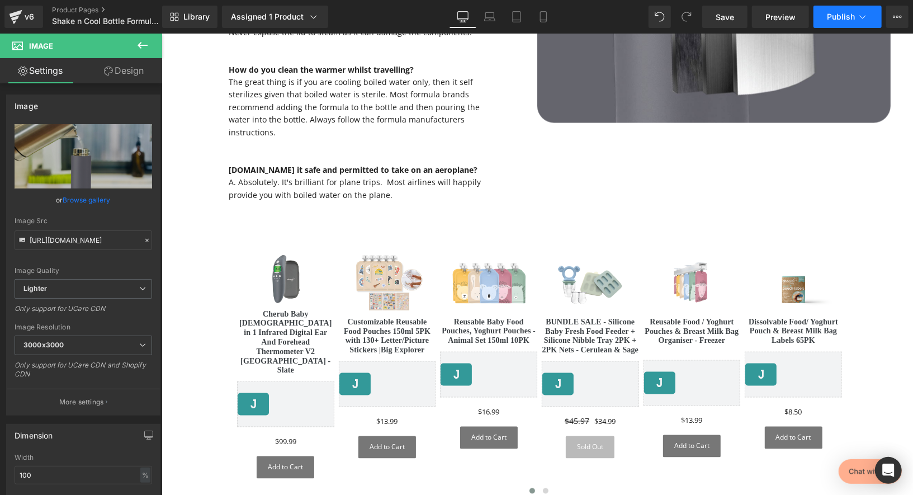
click at [839, 19] on span "Publish" at bounding box center [841, 16] width 28 height 9
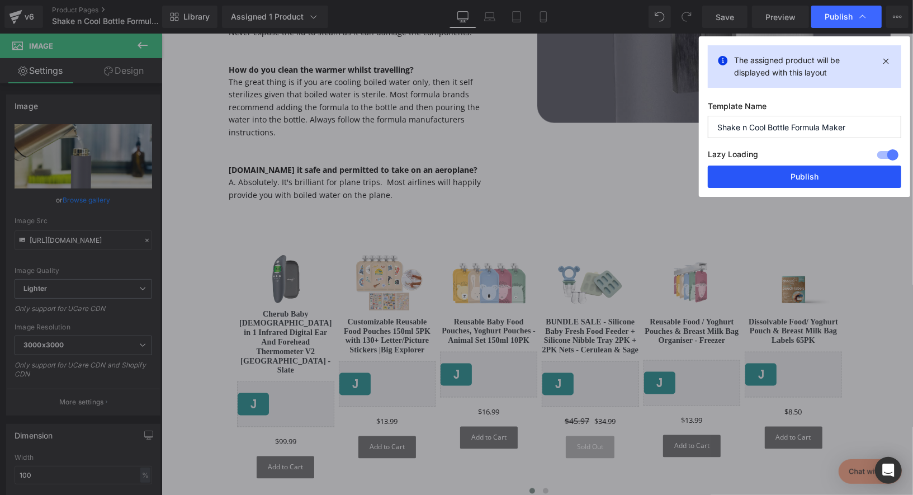
click at [770, 178] on button "Publish" at bounding box center [804, 176] width 193 height 22
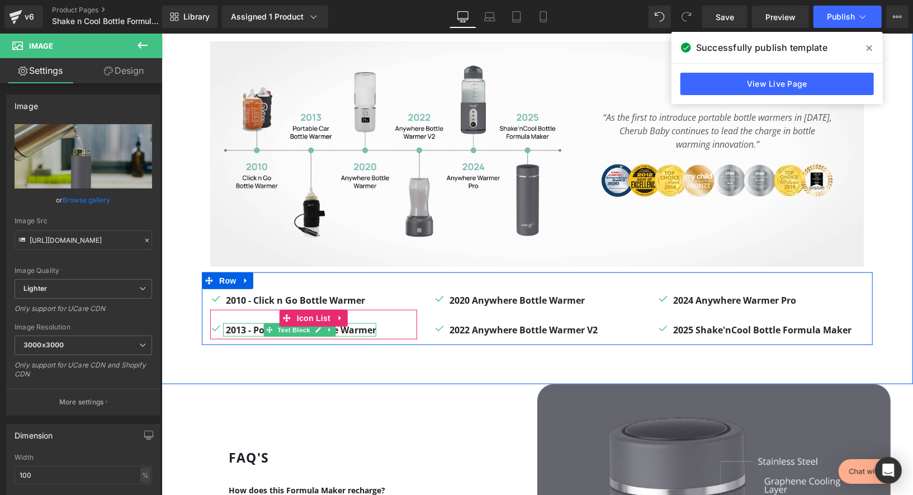
scroll to position [6049, 0]
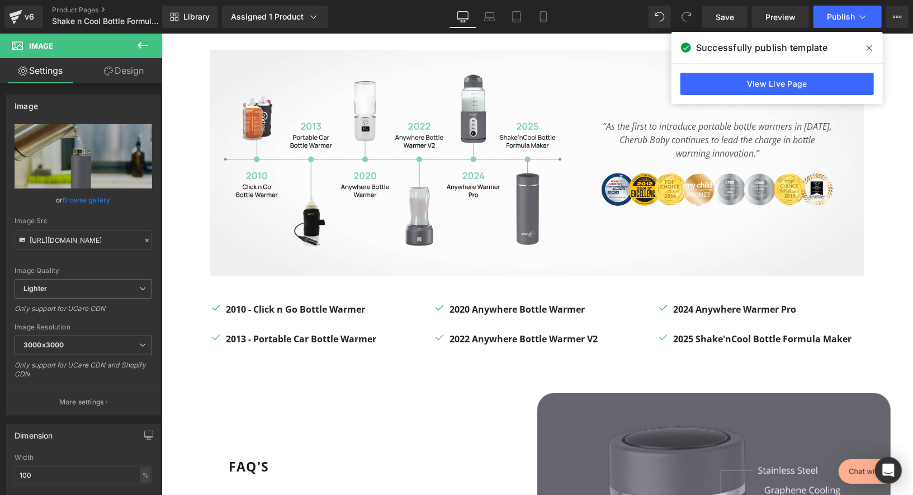
click at [140, 43] on icon at bounding box center [143, 45] width 10 height 7
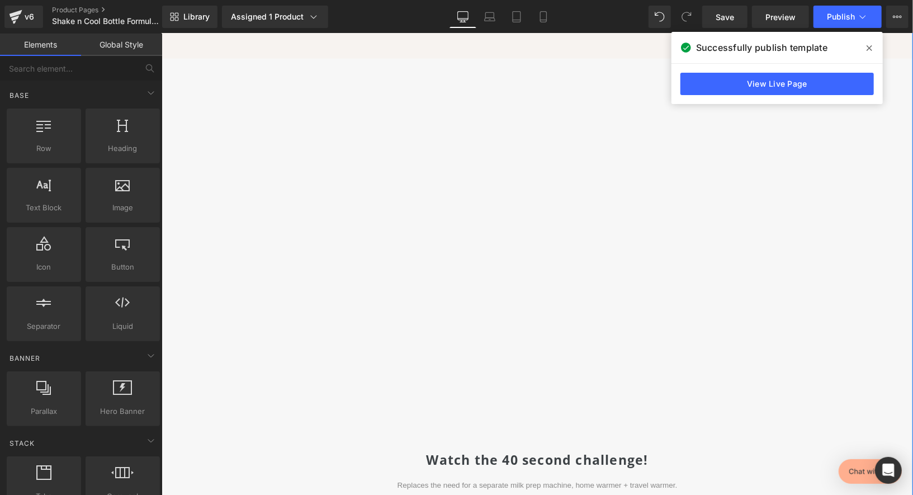
scroll to position [3464, 0]
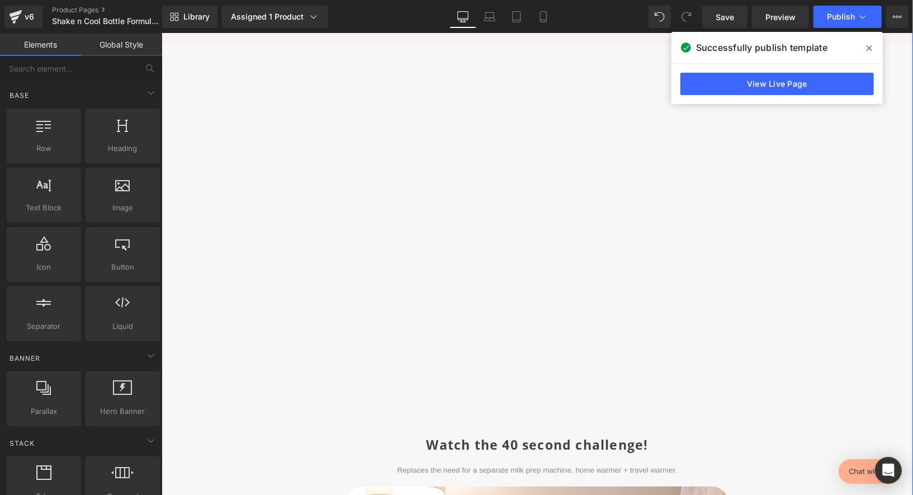
click at [699, 232] on div at bounding box center [537, 241] width 654 height 381
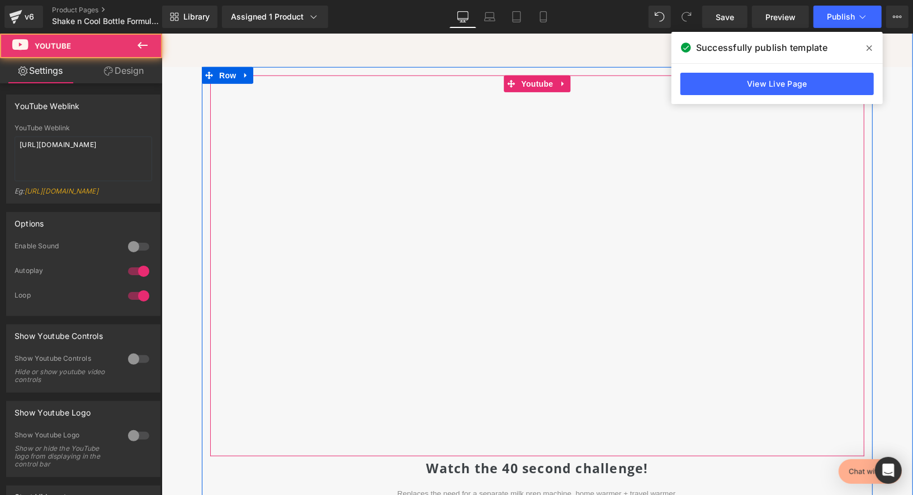
scroll to position [3438, 0]
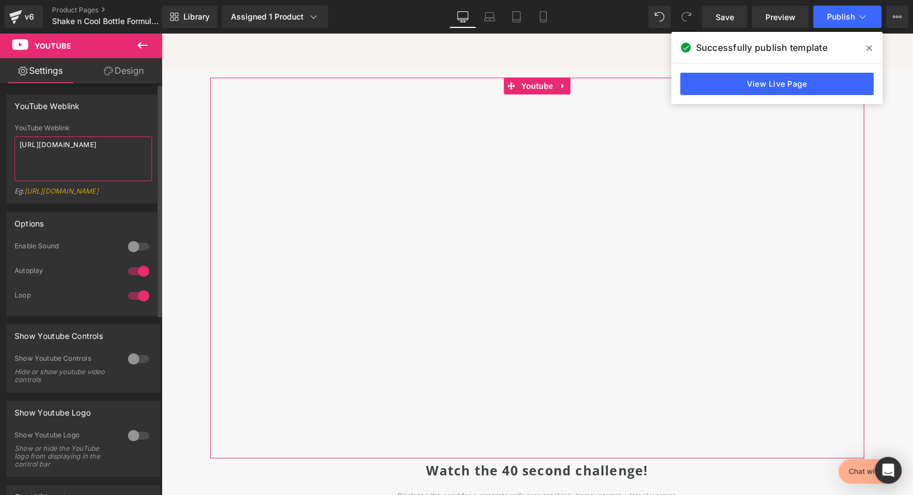
click at [86, 144] on textarea "[URL][DOMAIN_NAME]" at bounding box center [84, 158] width 138 height 45
paste textarea "xFG57sAn_y"
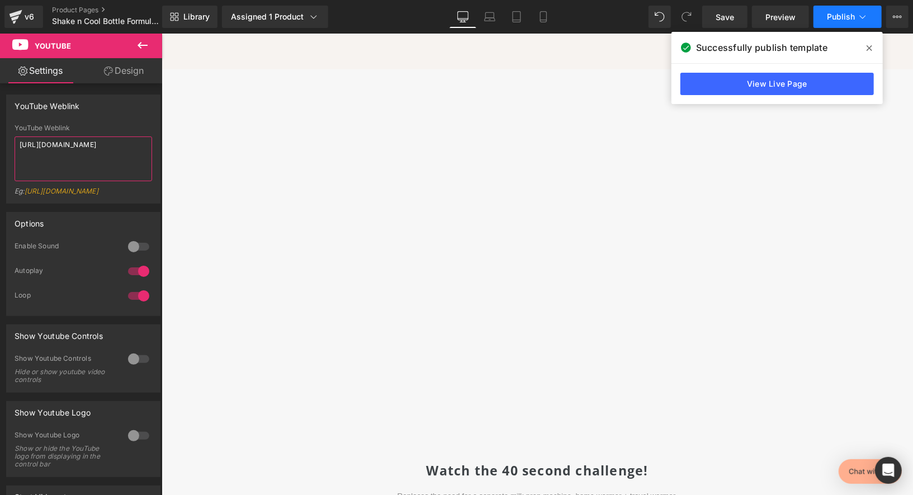
type textarea "[URL][DOMAIN_NAME]"
click at [843, 18] on span "Publish" at bounding box center [841, 16] width 28 height 9
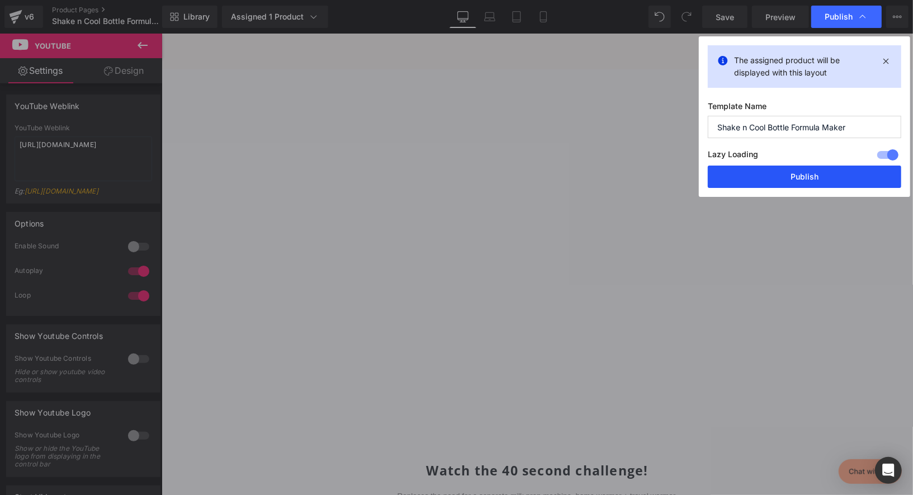
click at [788, 181] on button "Publish" at bounding box center [804, 176] width 193 height 22
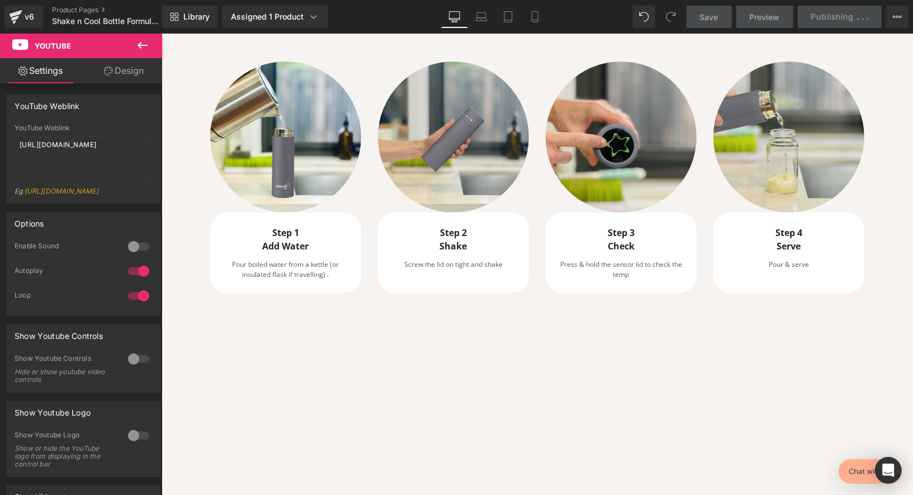
scroll to position [2914, 0]
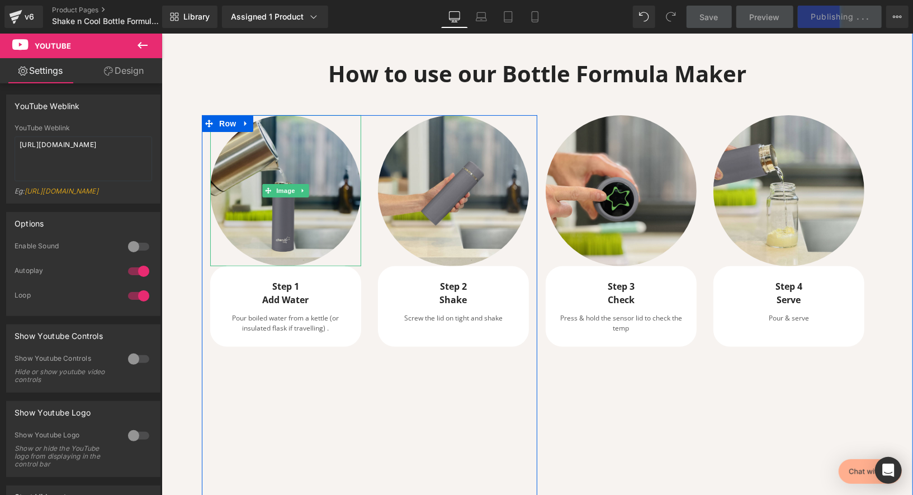
click at [281, 188] on img at bounding box center [285, 190] width 151 height 151
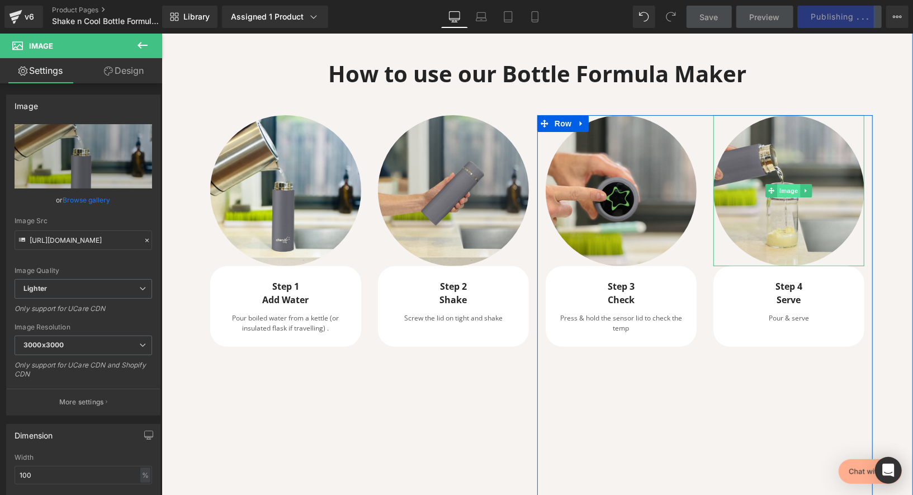
click at [786, 183] on span "Image" at bounding box center [787, 189] width 23 height 13
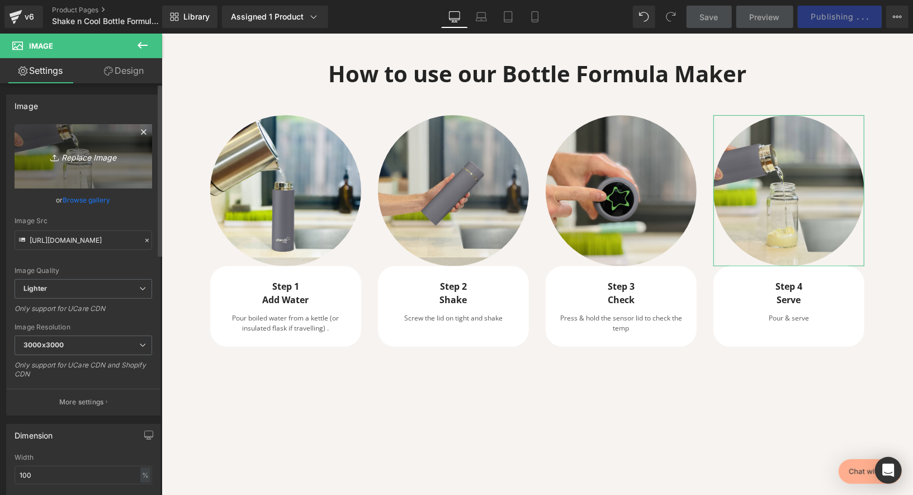
click at [91, 159] on icon "Replace Image" at bounding box center [83, 156] width 89 height 14
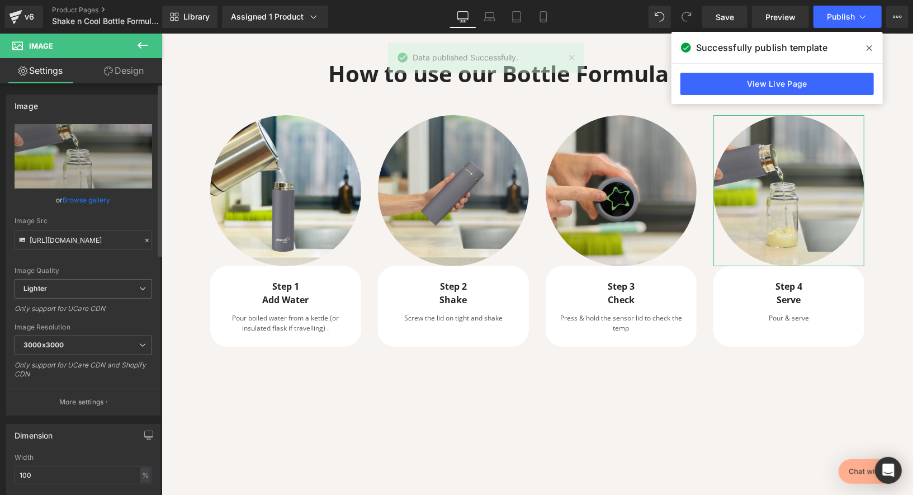
click at [93, 203] on link "Browse gallery" at bounding box center [87, 200] width 48 height 20
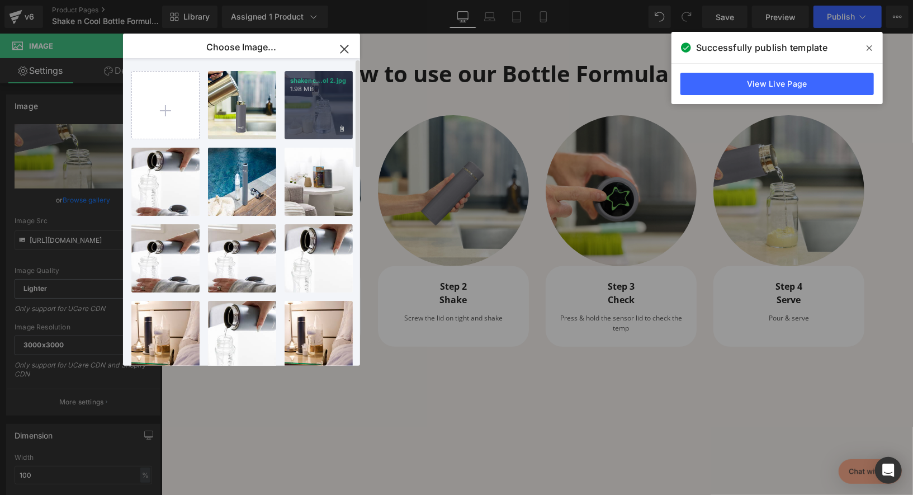
click at [321, 111] on div "shakenc...ol 2.jpg 1.98 MB" at bounding box center [319, 105] width 68 height 68
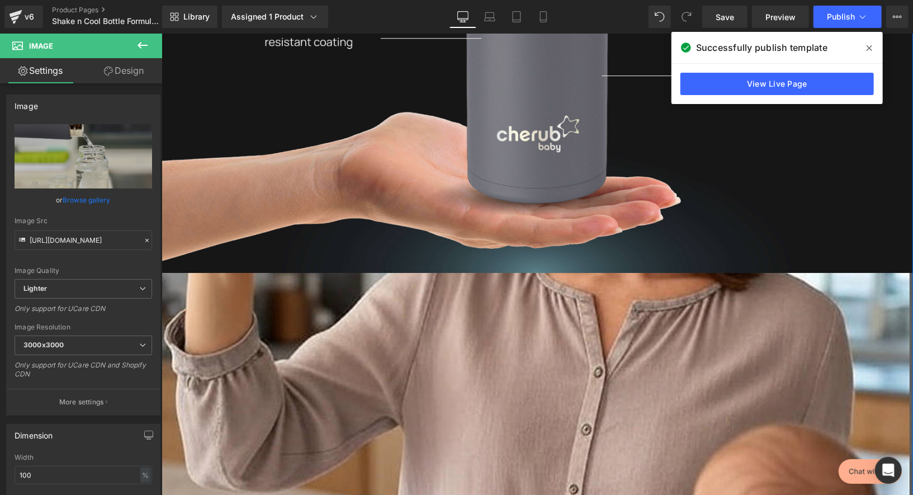
scroll to position [2592, 0]
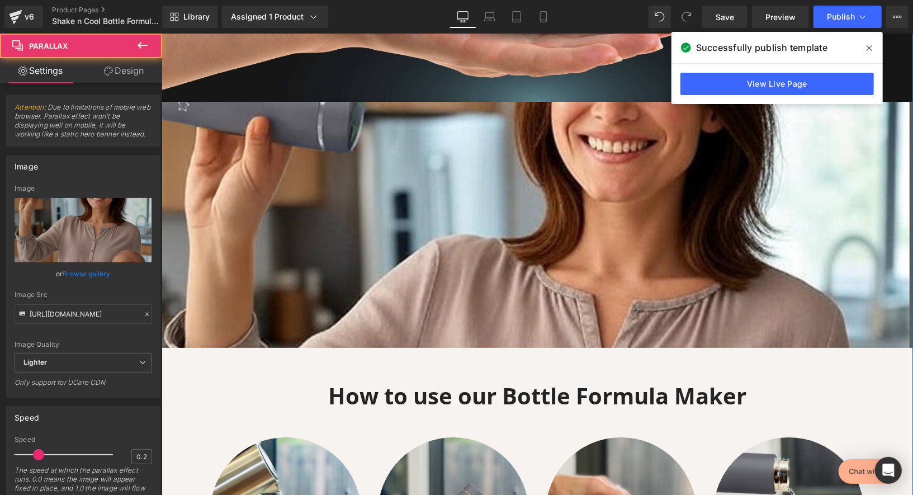
click at [683, 221] on div at bounding box center [536, 224] width 751 height 246
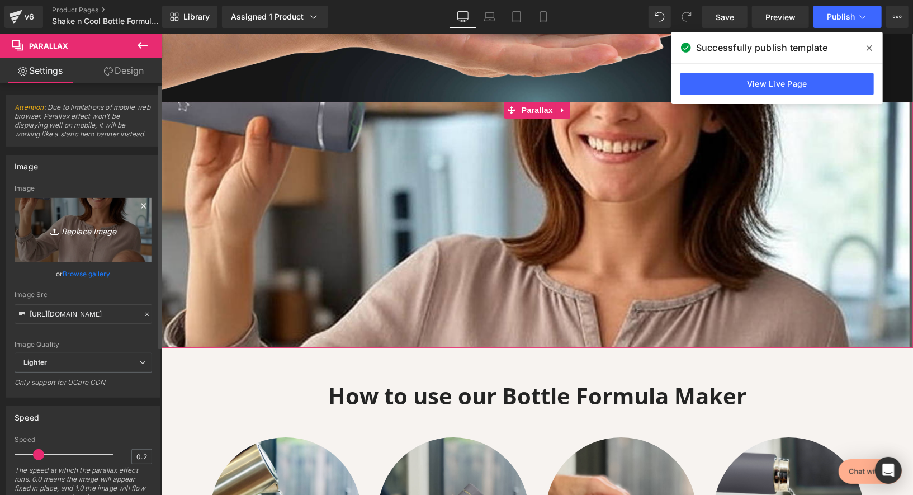
click at [92, 227] on icon "Replace Image" at bounding box center [83, 230] width 89 height 14
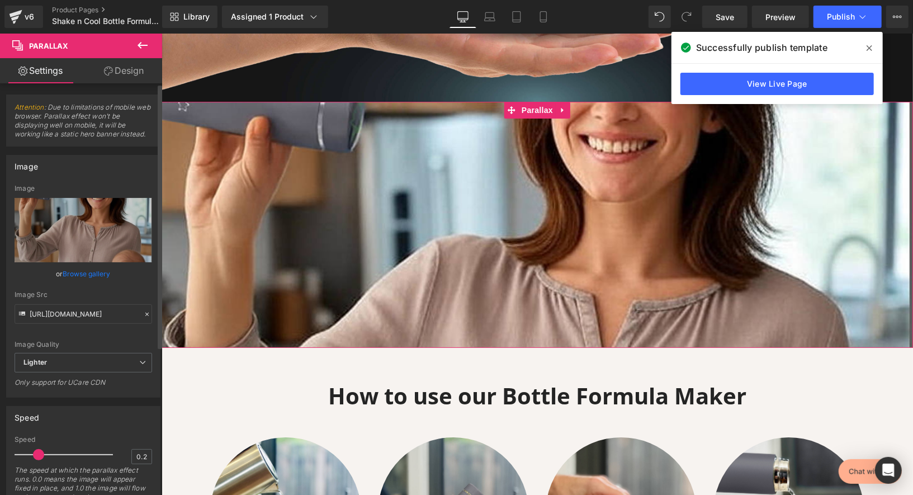
click at [89, 274] on link "Browse gallery" at bounding box center [87, 274] width 48 height 20
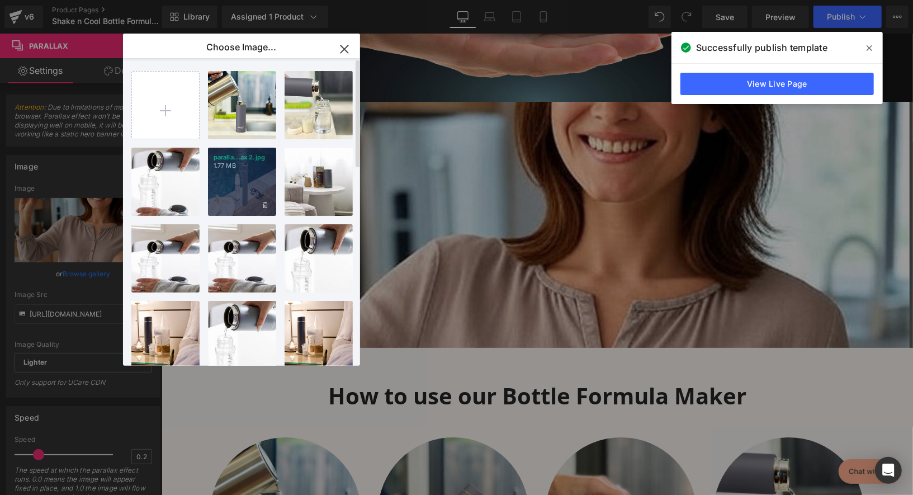
click at [226, 177] on div "paralla...ax 2.jpg 1.77 MB" at bounding box center [242, 182] width 68 height 68
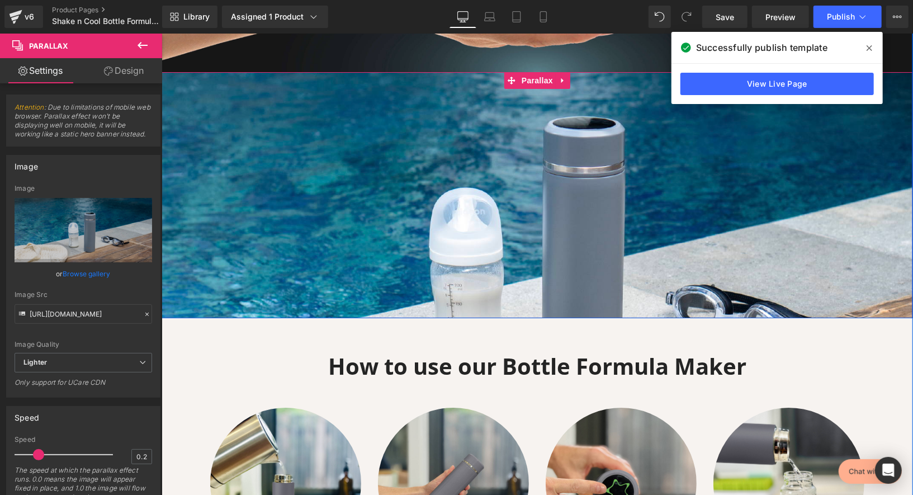
scroll to position [2791, 0]
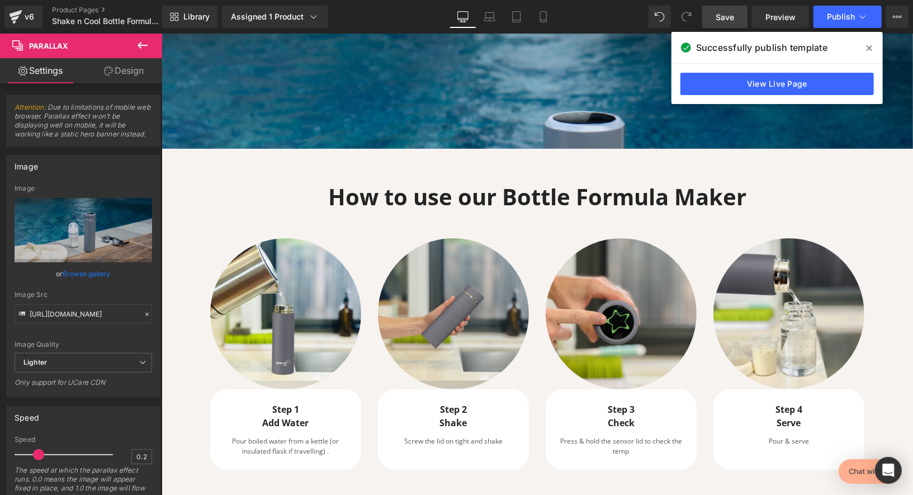
click at [732, 14] on span "Save" at bounding box center [724, 17] width 18 height 12
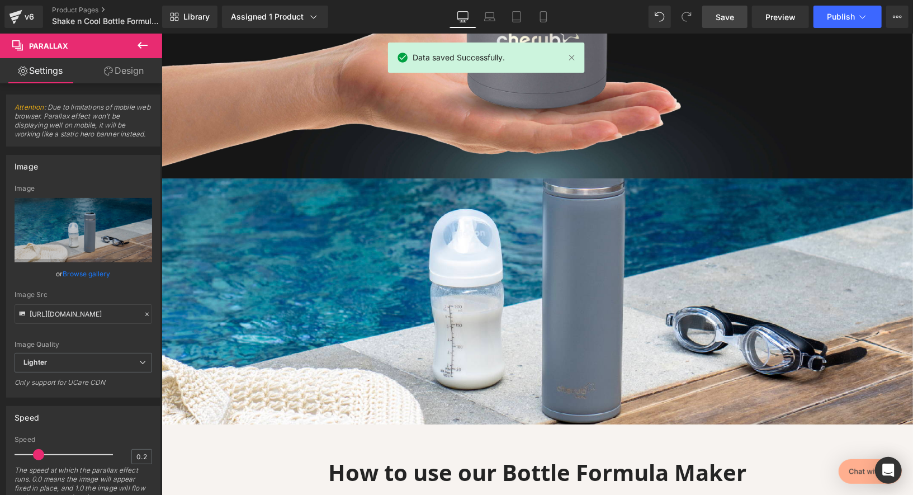
scroll to position [2494, 0]
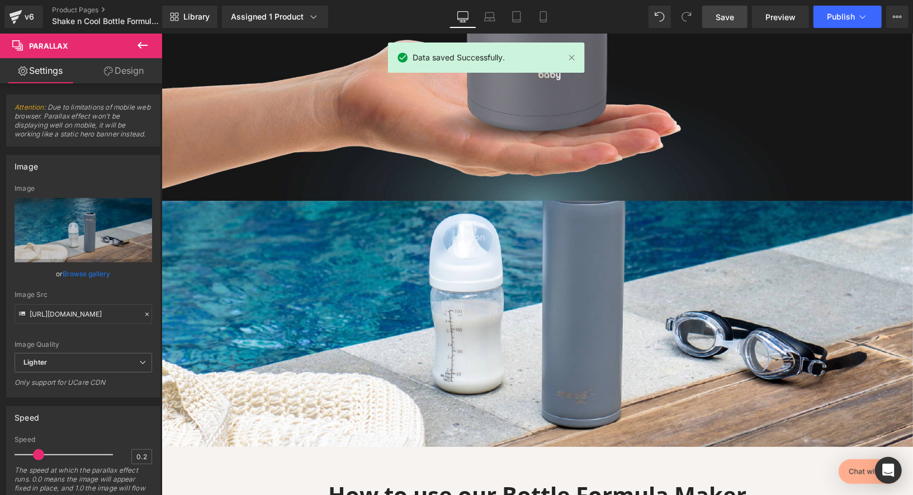
click at [535, 306] on div "Heading" at bounding box center [536, 312] width 751 height 12
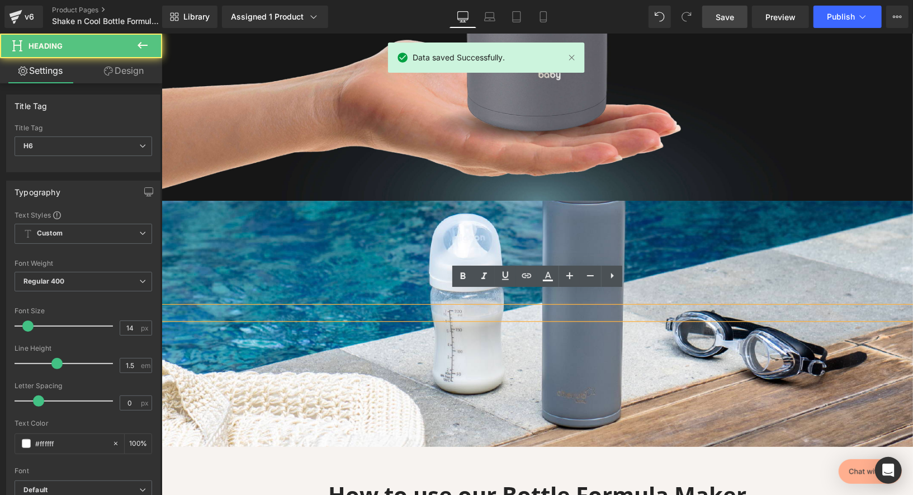
click at [645, 224] on div at bounding box center [536, 323] width 751 height 246
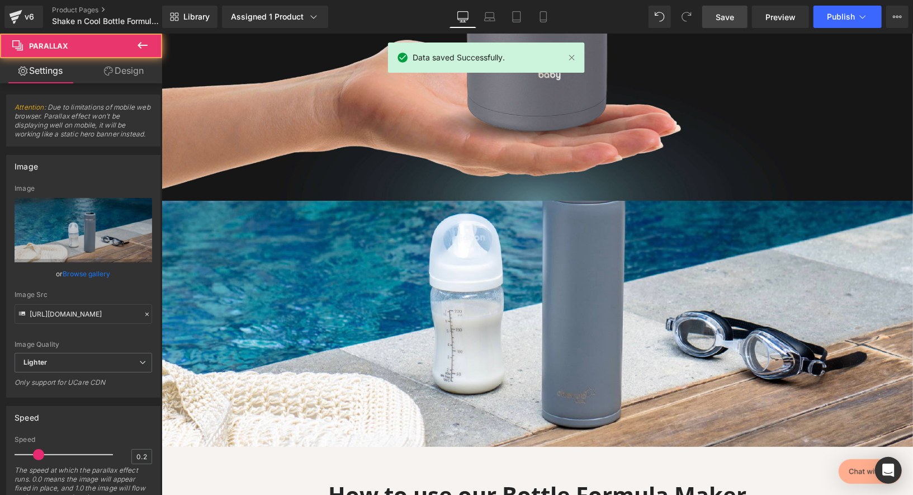
click at [468, 259] on div at bounding box center [536, 323] width 751 height 246
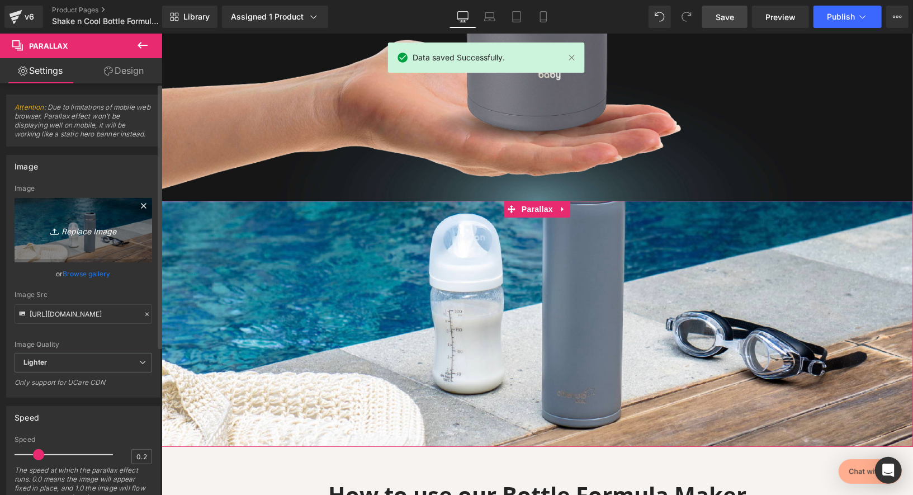
click at [108, 231] on icon "Replace Image" at bounding box center [83, 230] width 89 height 14
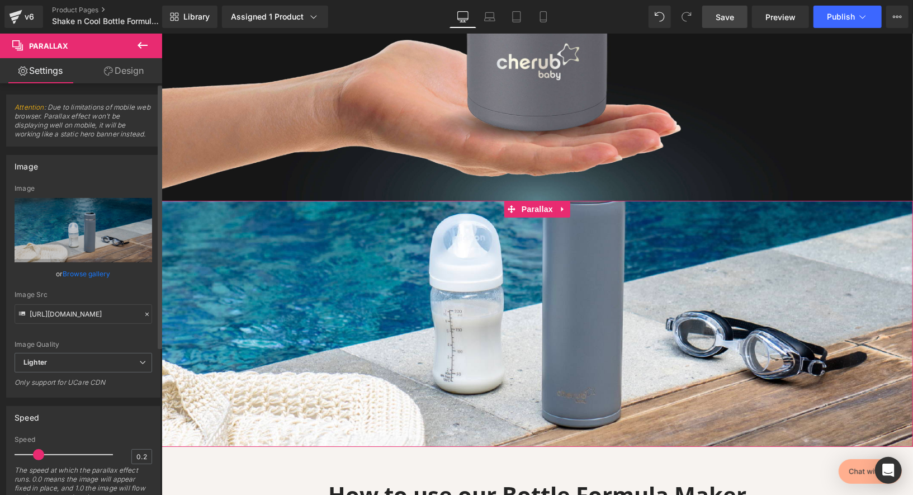
click at [92, 272] on link "Browse gallery" at bounding box center [87, 274] width 48 height 20
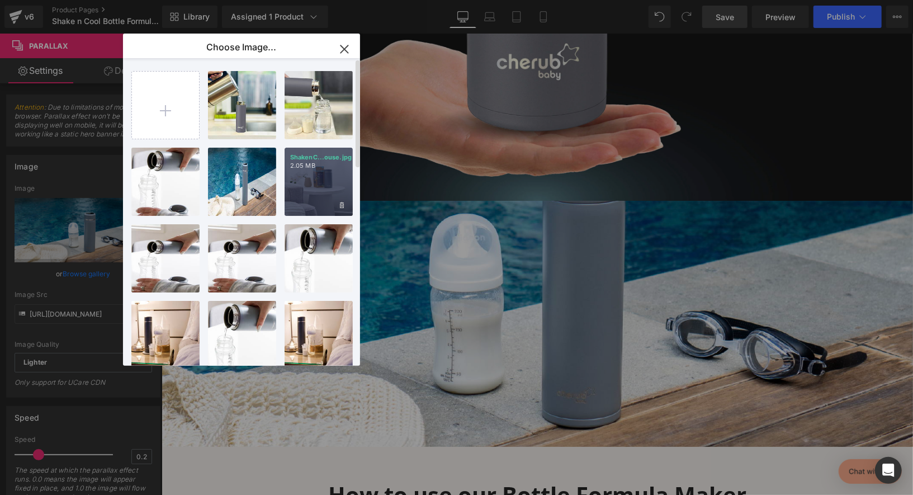
click at [329, 180] on div "ShakenC...ouse.jpg 2.05 MB" at bounding box center [319, 182] width 68 height 68
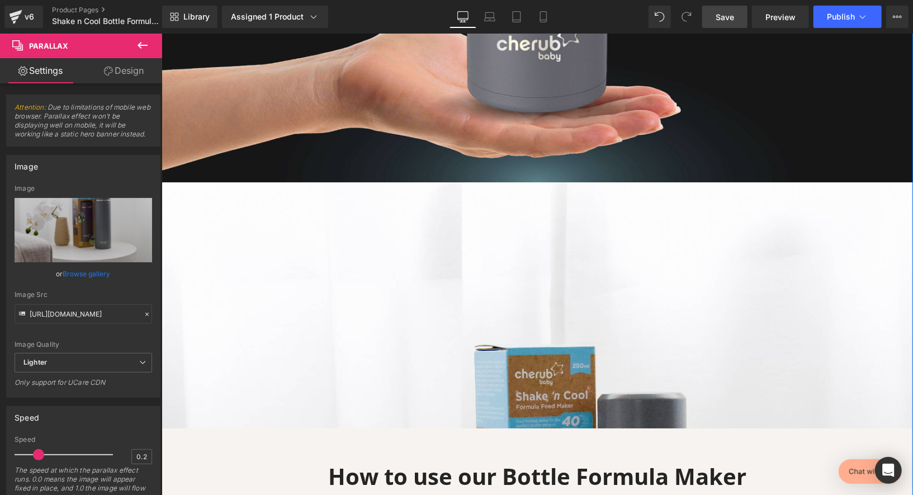
scroll to position [2507, 0]
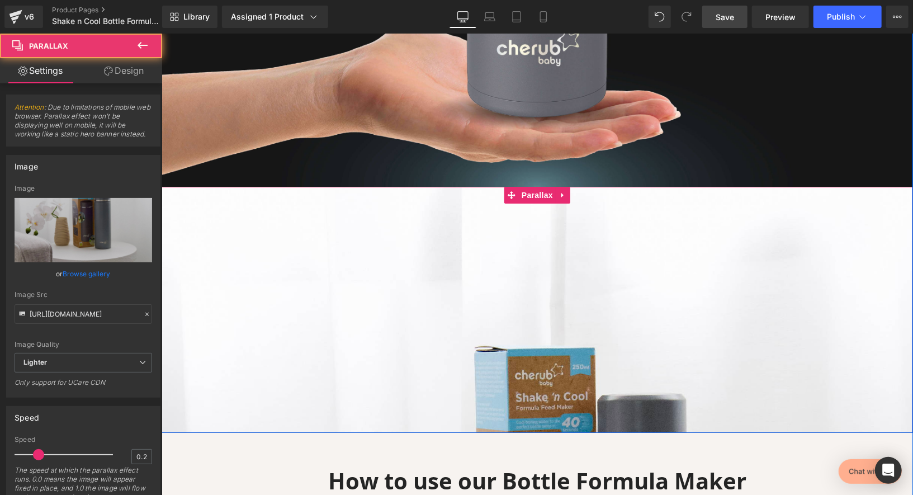
click at [472, 240] on div at bounding box center [536, 309] width 751 height 246
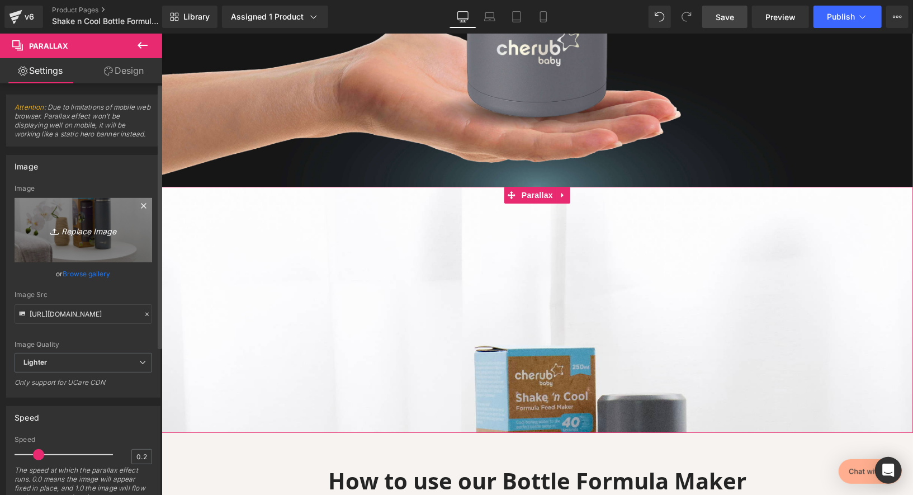
click at [97, 229] on icon "Replace Image" at bounding box center [83, 230] width 89 height 14
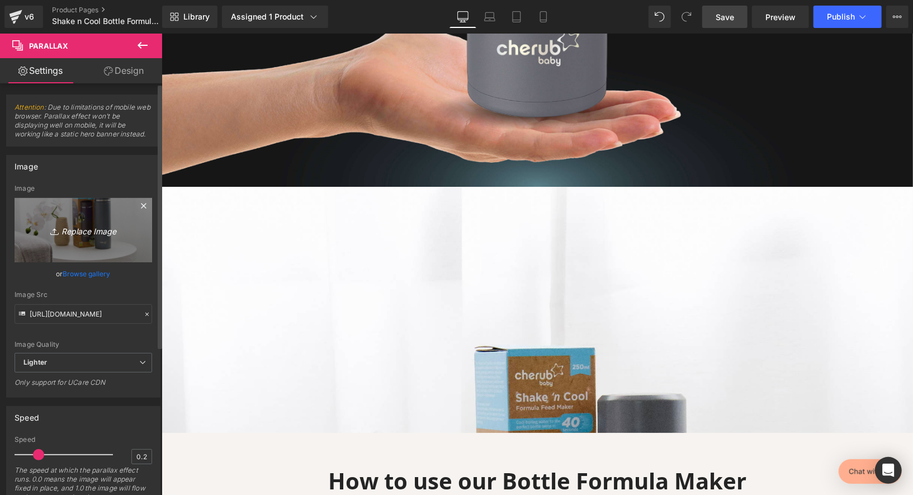
type input "C:\fakepath\light.jpg"
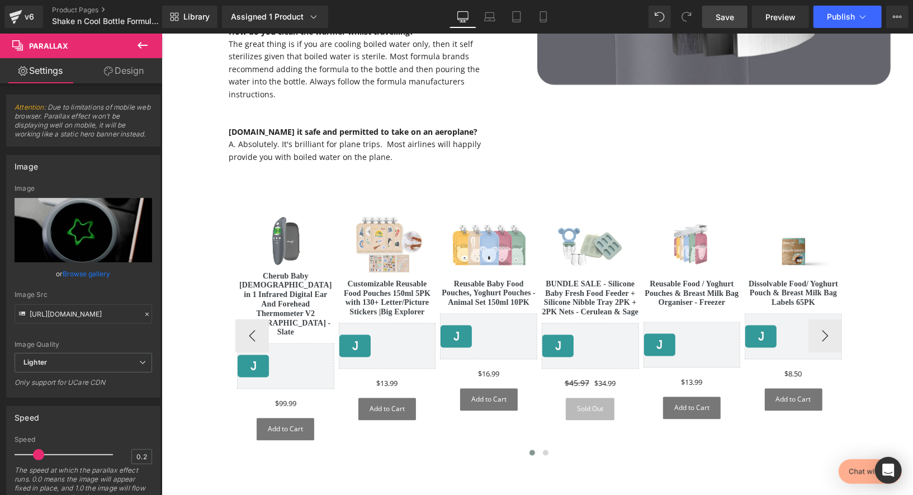
scroll to position [6800, 0]
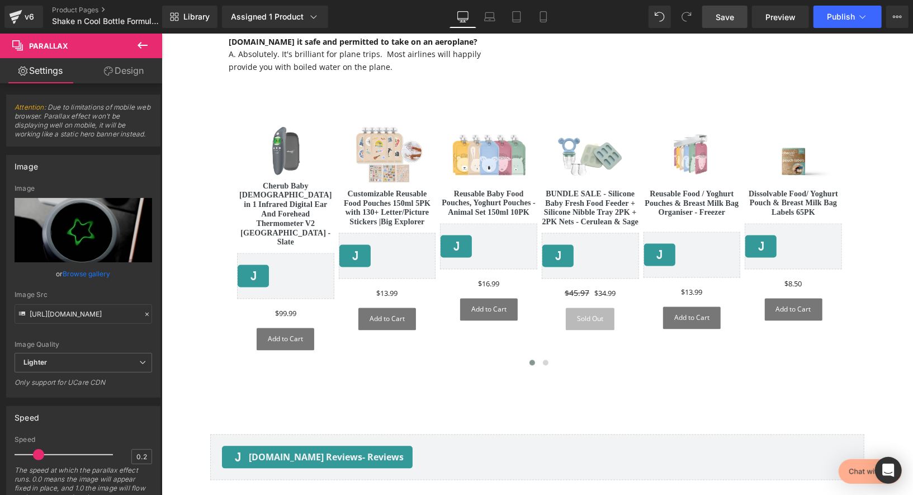
click at [728, 29] on div "Library Assigned 1 Product Product Preview Shake'nCool 40 Second Bottle Warmer …" at bounding box center [537, 17] width 751 height 34
click at [726, 15] on span "Save" at bounding box center [724, 17] width 18 height 12
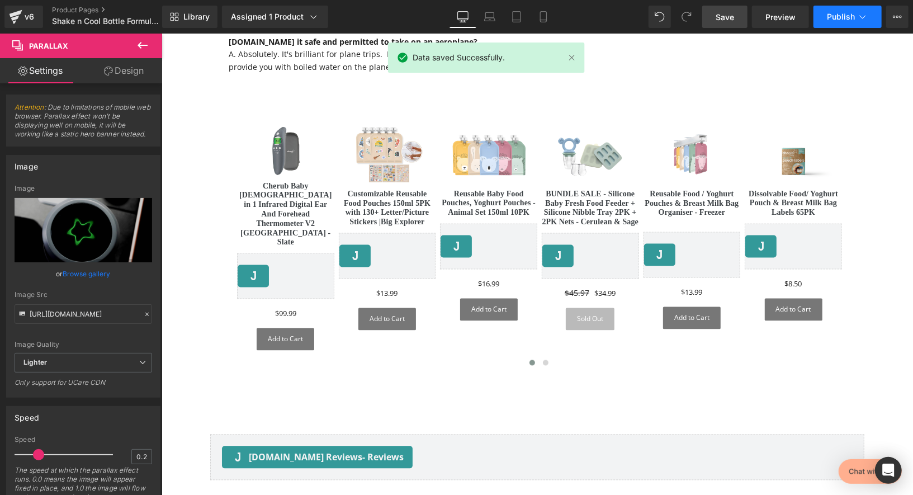
click at [840, 23] on button "Publish" at bounding box center [847, 17] width 68 height 22
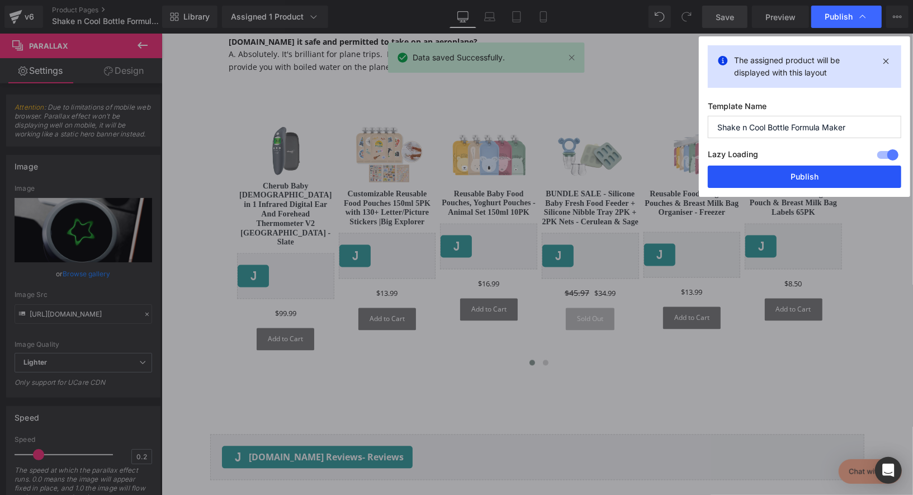
click at [786, 169] on button "Publish" at bounding box center [804, 176] width 193 height 22
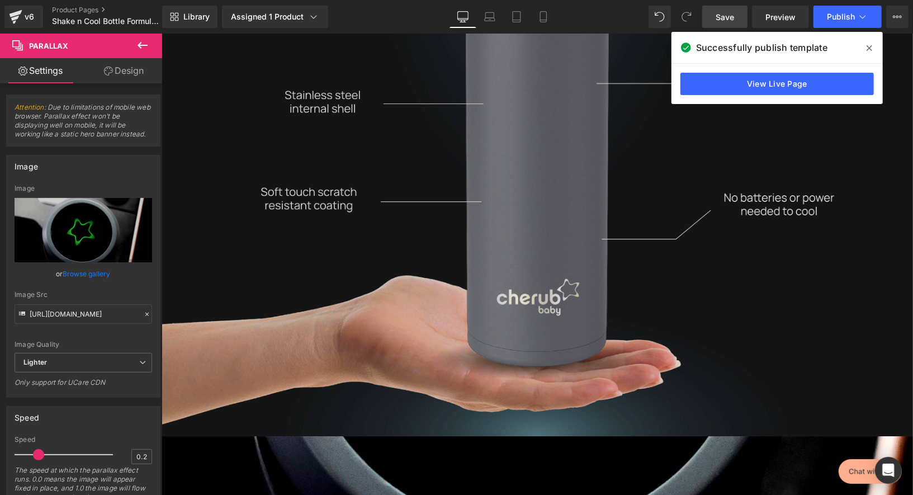
scroll to position [2181, 0]
